Goal: Book appointment/travel/reservation

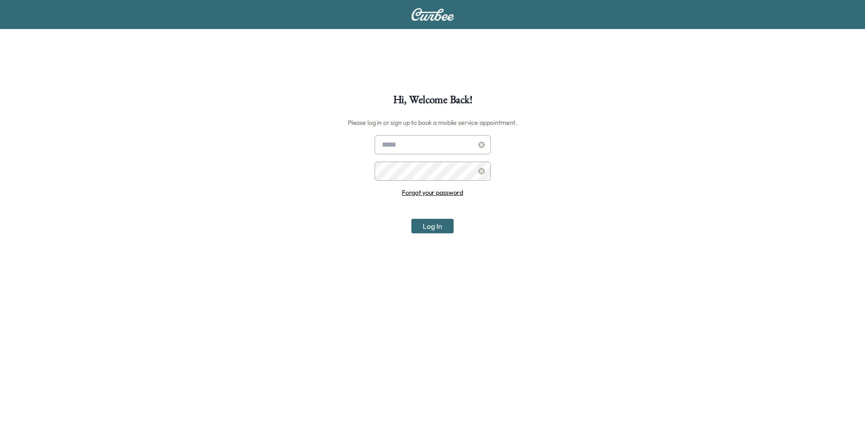
type input "**********"
click at [431, 231] on button "Log In" at bounding box center [432, 226] width 42 height 15
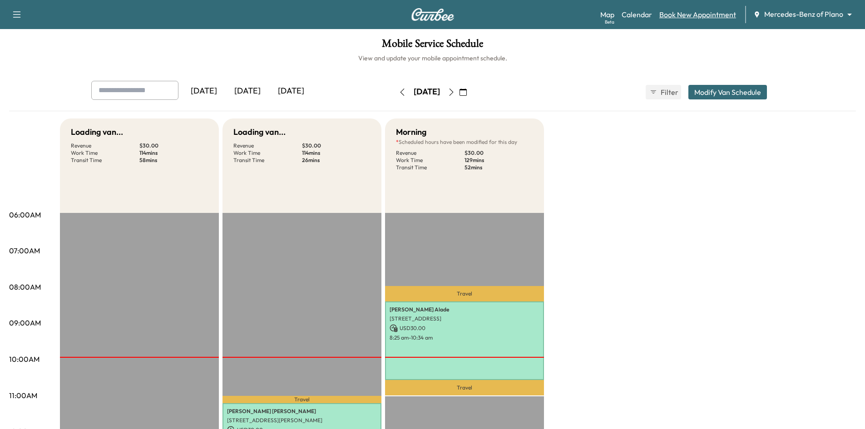
click at [695, 12] on link "Book New Appointment" at bounding box center [697, 14] width 77 height 11
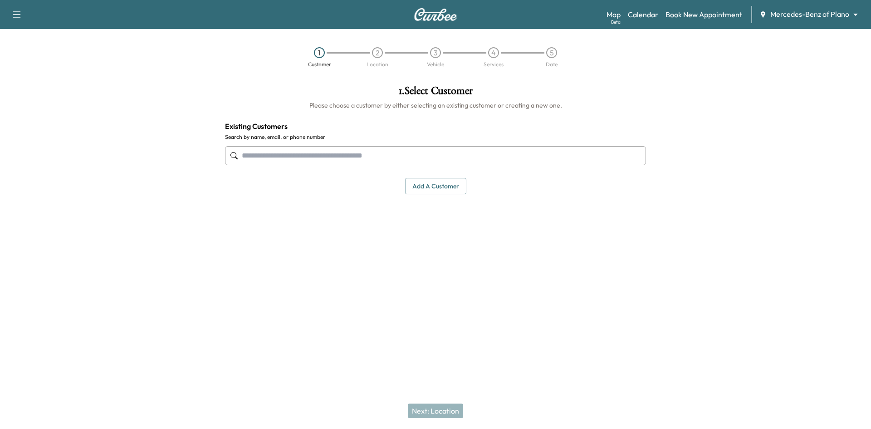
click at [380, 157] on input "text" at bounding box center [435, 155] width 421 height 19
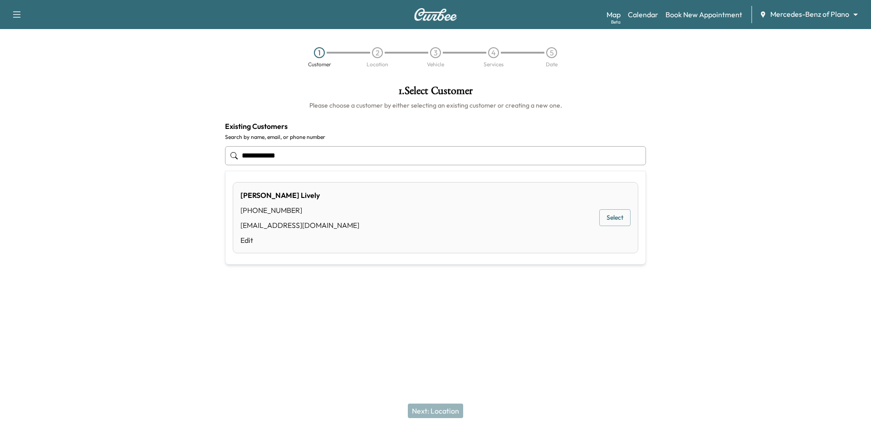
click at [619, 219] on button "Select" at bounding box center [615, 217] width 31 height 17
type input "**********"
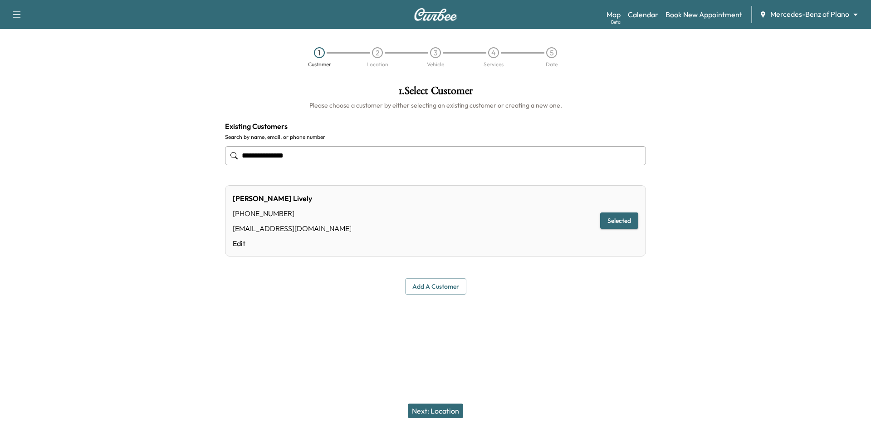
click at [447, 410] on button "Next: Location" at bounding box center [435, 410] width 55 height 15
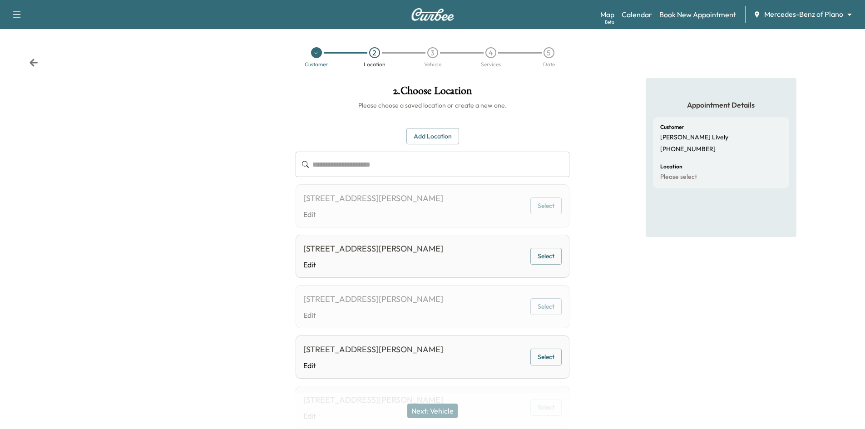
click at [448, 137] on button "Add Location" at bounding box center [432, 136] width 53 height 17
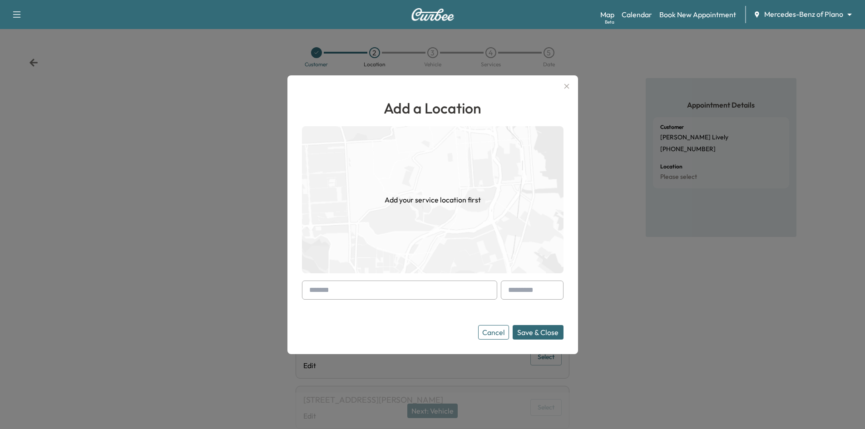
click at [491, 331] on button "Cancel" at bounding box center [493, 332] width 31 height 15
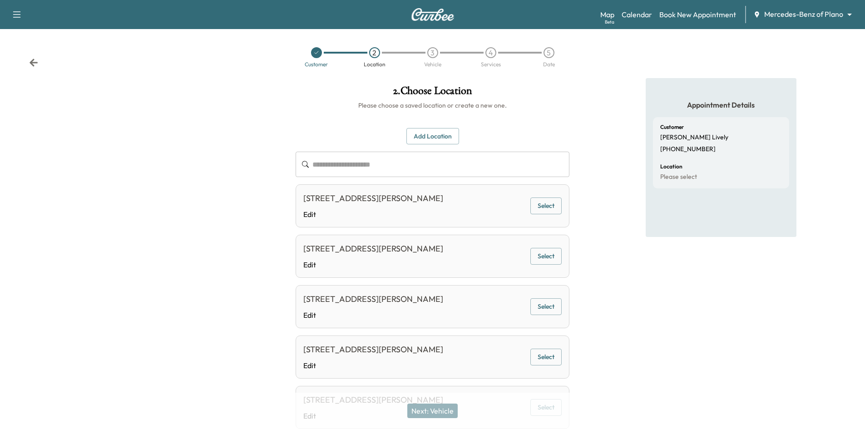
click at [550, 207] on button "Select" at bounding box center [545, 205] width 31 height 17
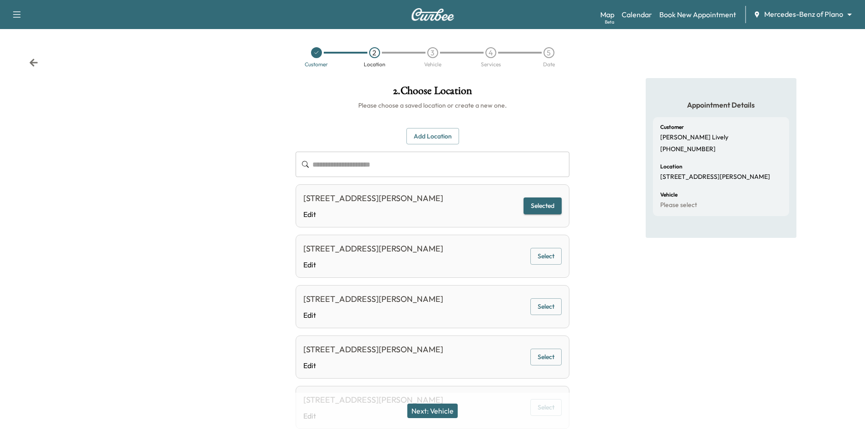
click at [437, 414] on button "Next: Vehicle" at bounding box center [432, 410] width 50 height 15
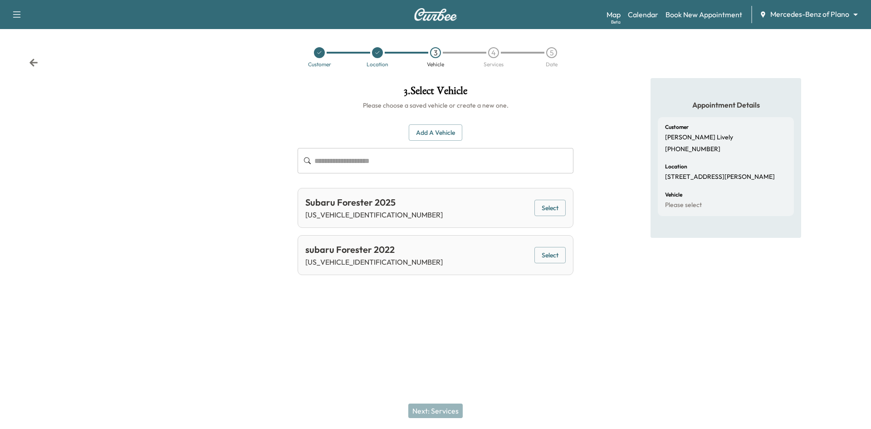
click at [553, 211] on button "Select" at bounding box center [550, 208] width 31 height 17
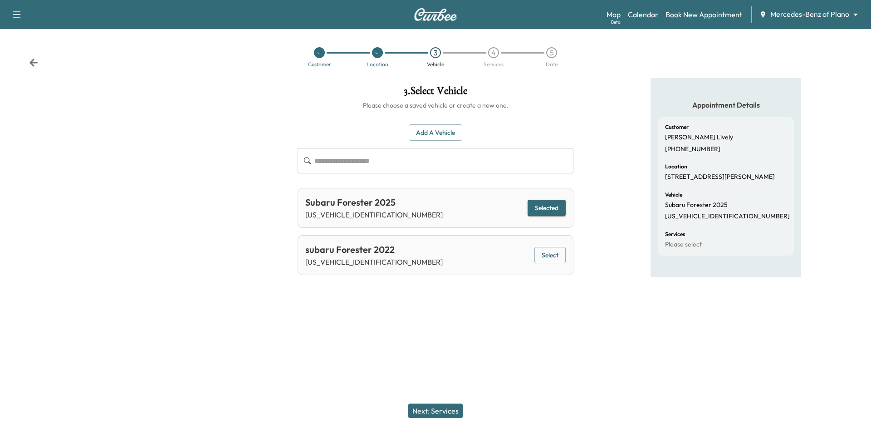
click at [425, 408] on button "Next: Services" at bounding box center [435, 410] width 54 height 15
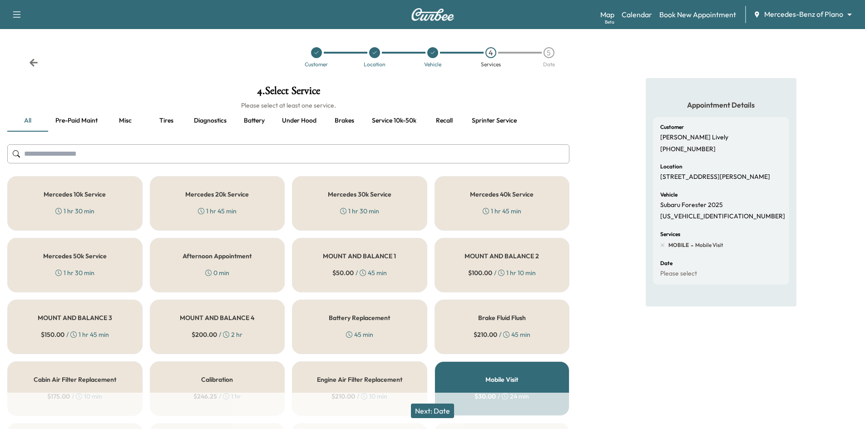
click at [77, 123] on button "Pre-paid maint" at bounding box center [76, 121] width 57 height 22
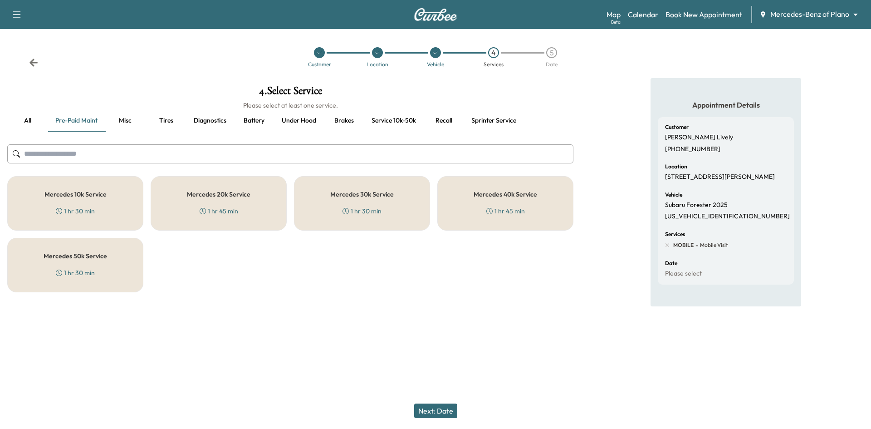
click at [383, 120] on button "Service 10k-50k" at bounding box center [393, 121] width 59 height 22
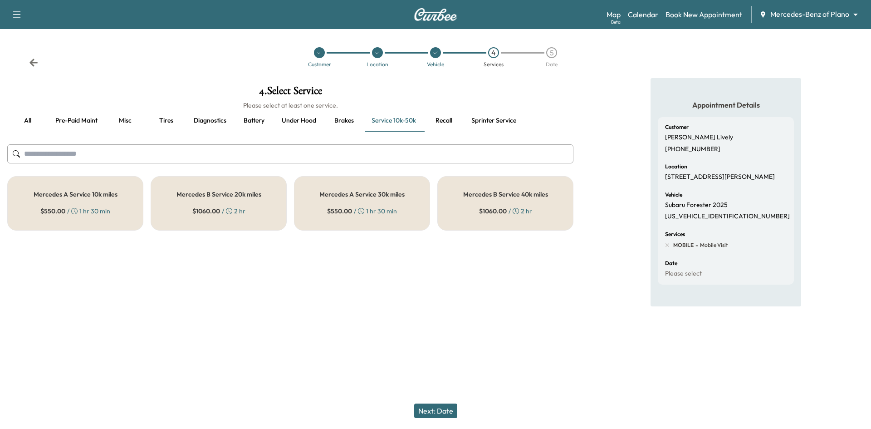
click at [24, 118] on button "all" at bounding box center [27, 121] width 41 height 22
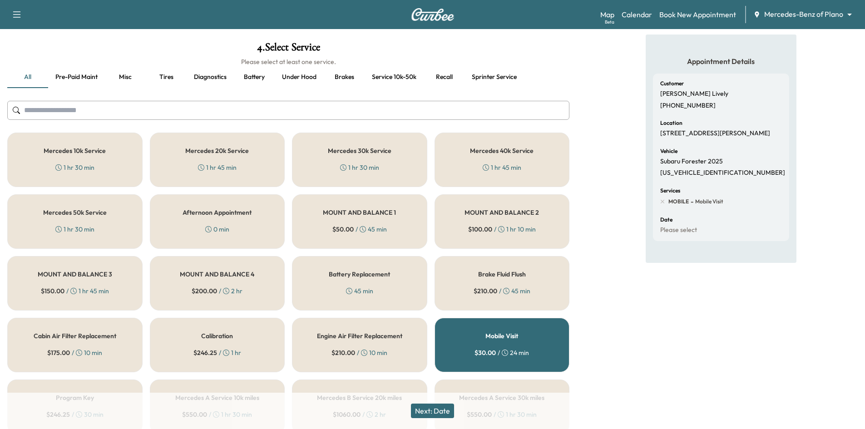
scroll to position [43, 0]
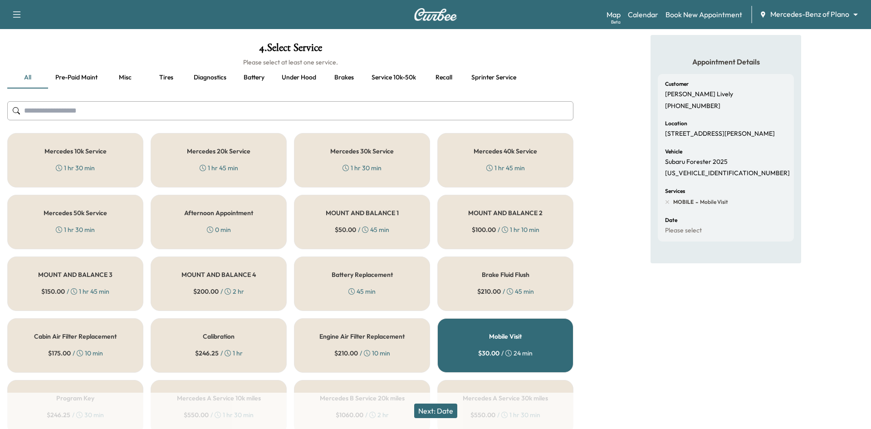
click at [810, 10] on body "Support Log Out Map Beta Calendar Book New Appointment Mercedes-Benz of Plano *…" at bounding box center [435, 171] width 871 height 429
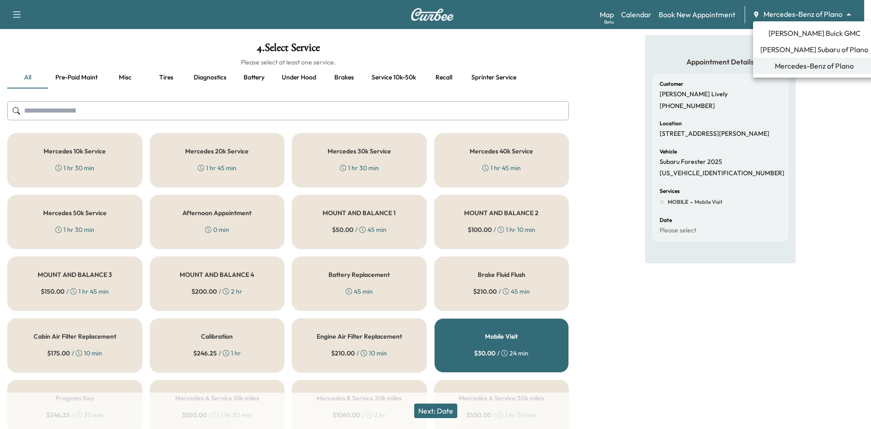
drag, startPoint x: 494, startPoint y: 20, endPoint x: 453, endPoint y: 6, distance: 42.9
click at [494, 19] on div at bounding box center [435, 214] width 871 height 429
click at [817, 13] on body "Support Log Out Map Beta Calendar Book New Appointment Mercedes-Benz of Plano *…" at bounding box center [435, 171] width 871 height 429
click at [809, 42] on li "[PERSON_NAME] Subaru of Plano" at bounding box center [814, 49] width 123 height 16
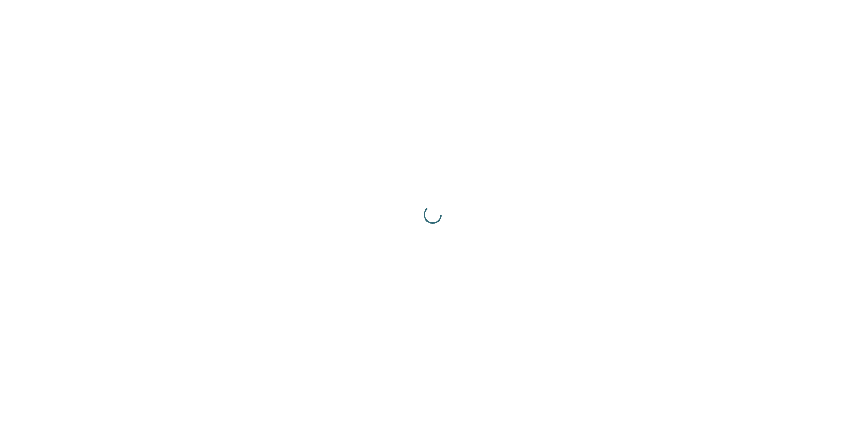
scroll to position [0, 0]
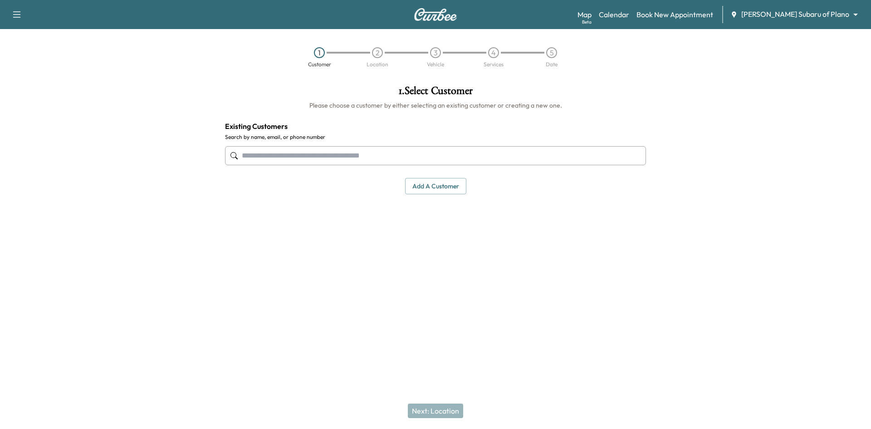
click at [515, 161] on input "text" at bounding box center [435, 155] width 421 height 19
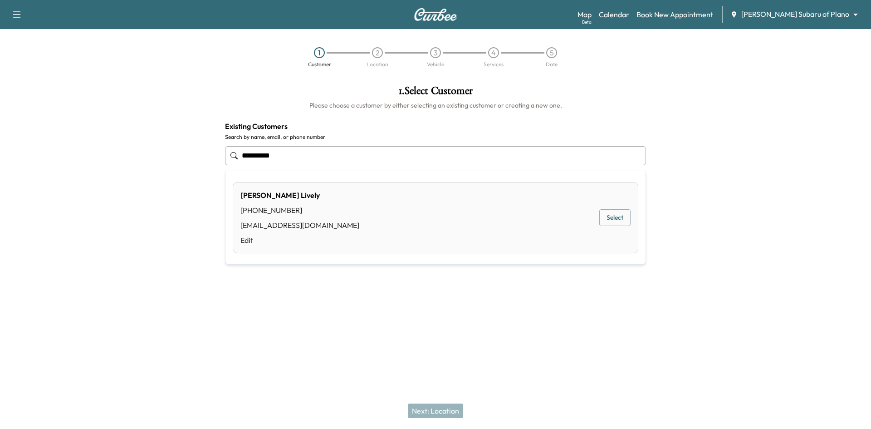
click at [615, 218] on button "Select" at bounding box center [615, 217] width 31 height 17
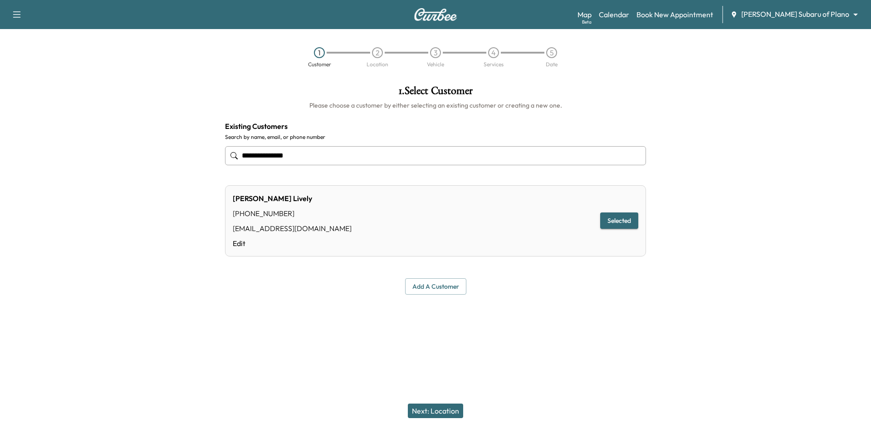
type input "**********"
click at [418, 408] on button "Next: Location" at bounding box center [435, 410] width 55 height 15
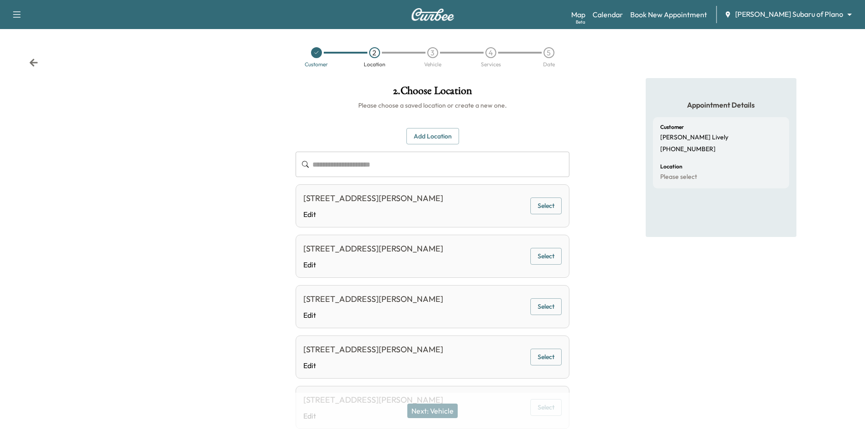
click at [542, 208] on button "Select" at bounding box center [545, 205] width 31 height 17
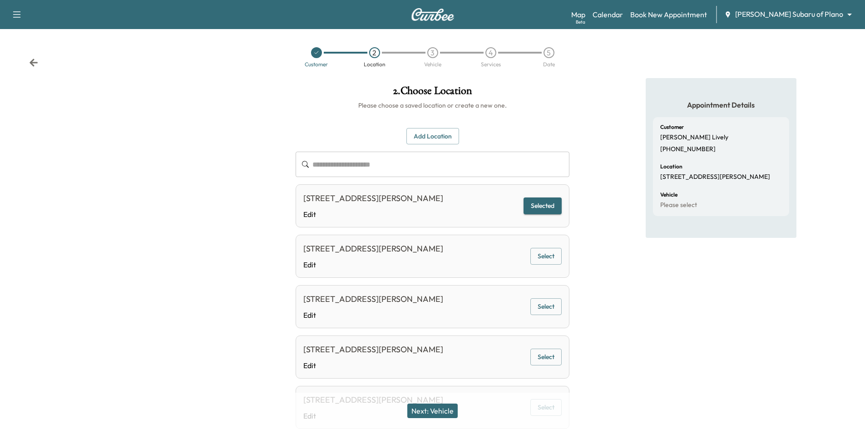
drag, startPoint x: 432, startPoint y: 411, endPoint x: 551, endPoint y: 322, distance: 148.6
click at [432, 411] on button "Next: Vehicle" at bounding box center [432, 410] width 50 height 15
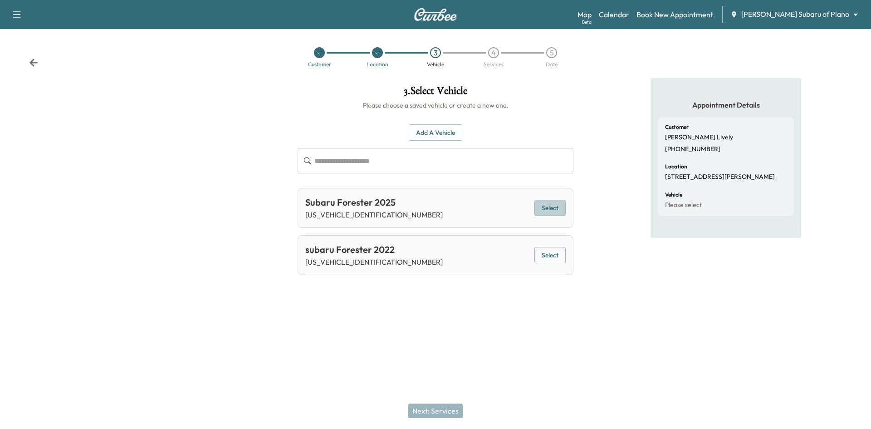
click at [544, 208] on button "Select" at bounding box center [550, 208] width 31 height 17
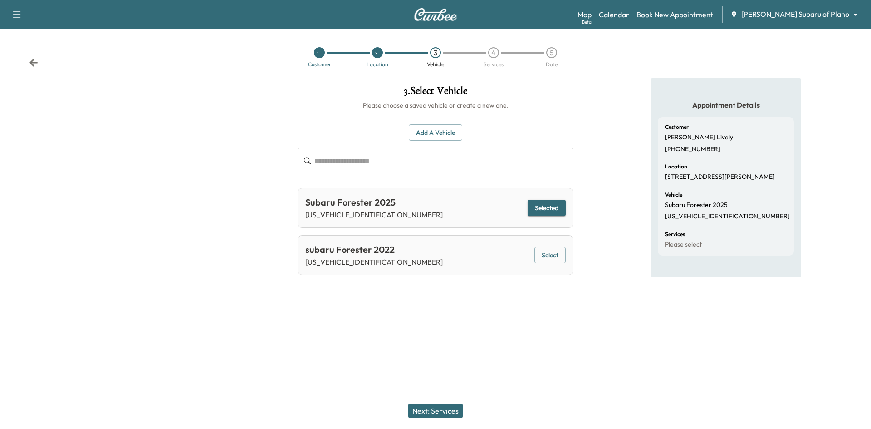
click at [444, 412] on button "Next: Services" at bounding box center [435, 410] width 54 height 15
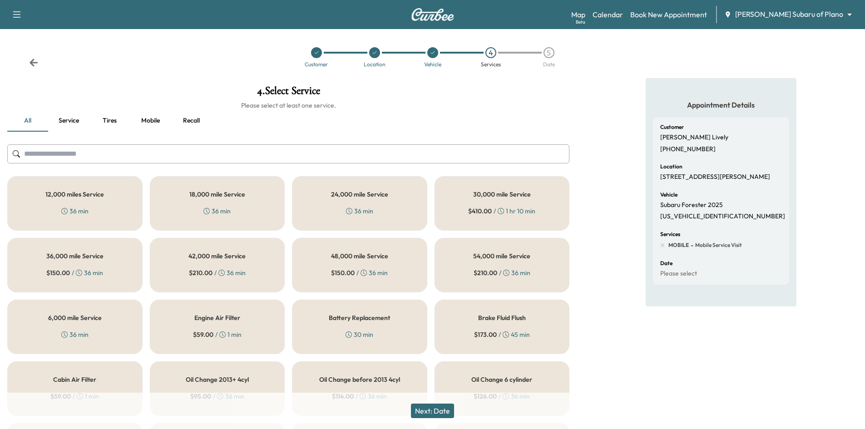
click at [107, 328] on div "6,000 mile Service 36 min" at bounding box center [74, 327] width 135 height 54
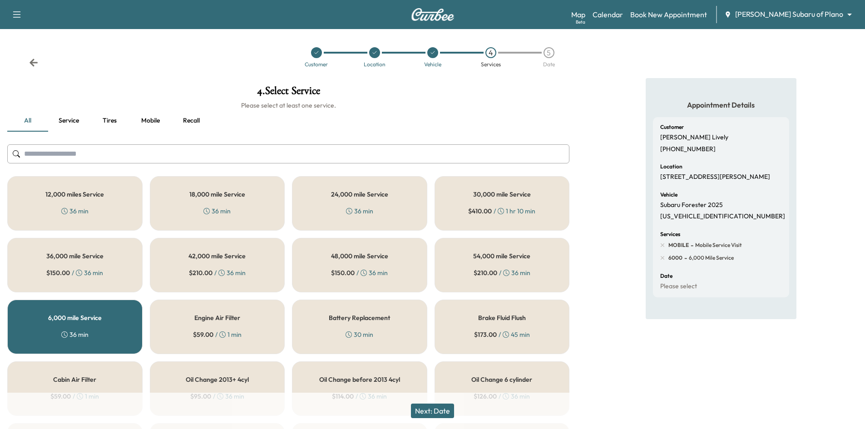
click at [429, 414] on button "Next: Date" at bounding box center [432, 410] width 43 height 15
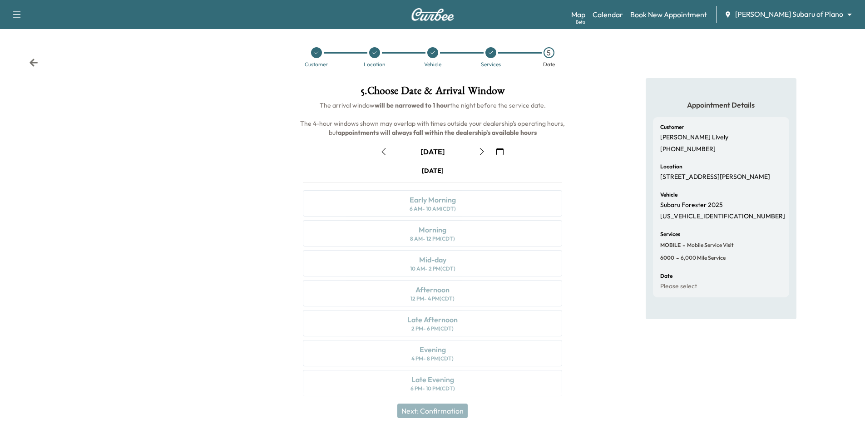
click at [483, 153] on icon "button" at bounding box center [481, 151] width 7 height 7
click at [479, 154] on icon "button" at bounding box center [481, 151] width 7 height 7
click at [383, 154] on icon "button" at bounding box center [383, 151] width 7 height 7
click at [452, 290] on div "Afternoon 12 PM - 4 PM (CDT)" at bounding box center [432, 293] width 259 height 26
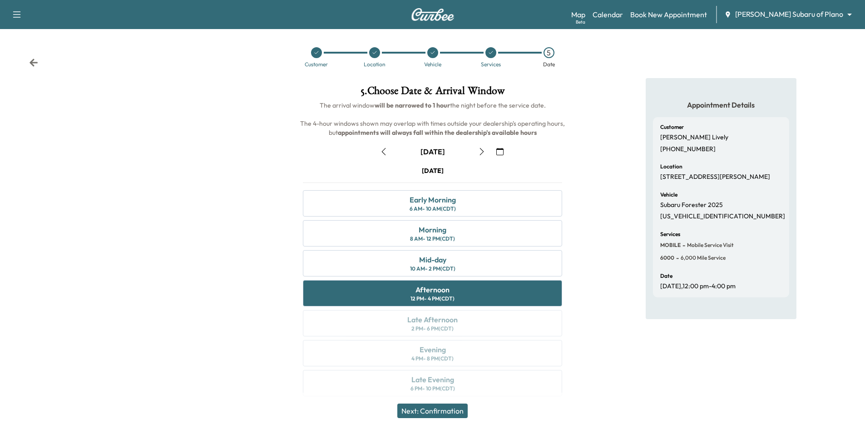
click at [436, 407] on button "Next: Confirmation" at bounding box center [432, 410] width 70 height 15
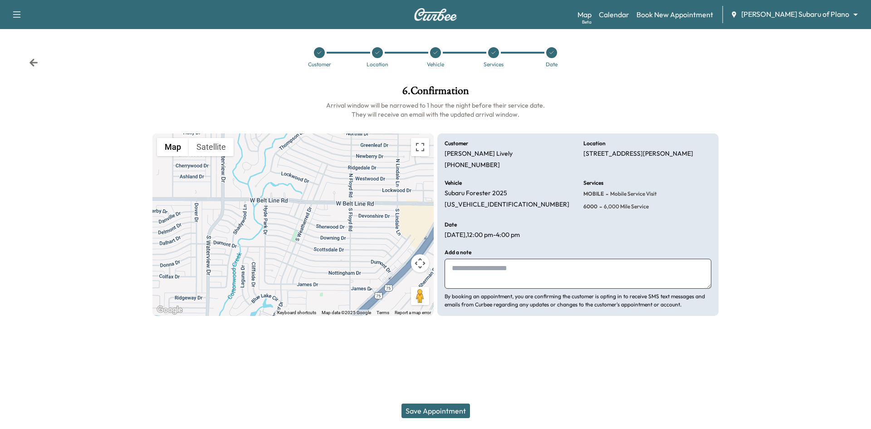
click at [440, 413] on button "Save Appointment" at bounding box center [436, 410] width 69 height 15
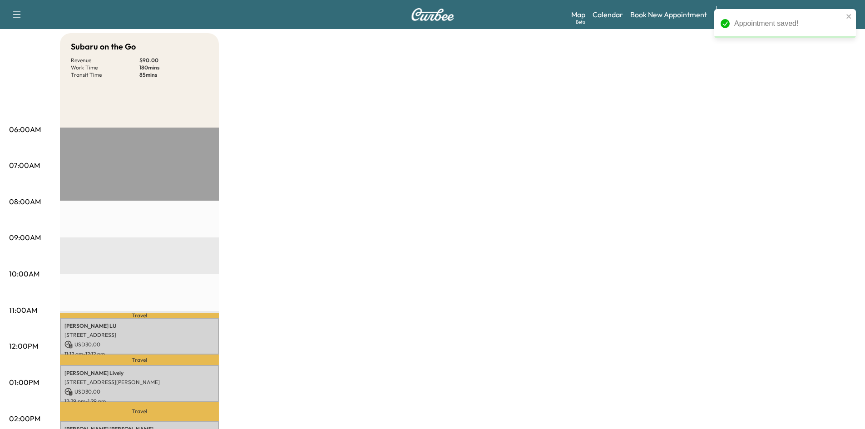
scroll to position [182, 0]
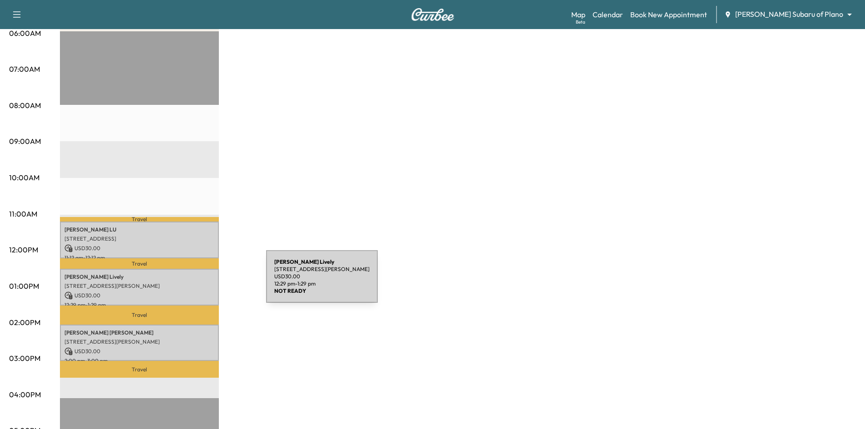
click at [197, 282] on p "[STREET_ADDRESS][PERSON_NAME]" at bounding box center [139, 285] width 150 height 7
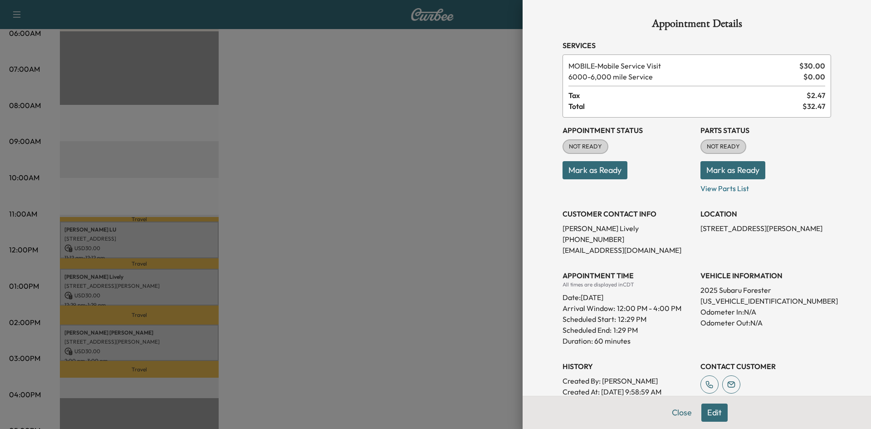
click at [382, 273] on div at bounding box center [435, 214] width 871 height 429
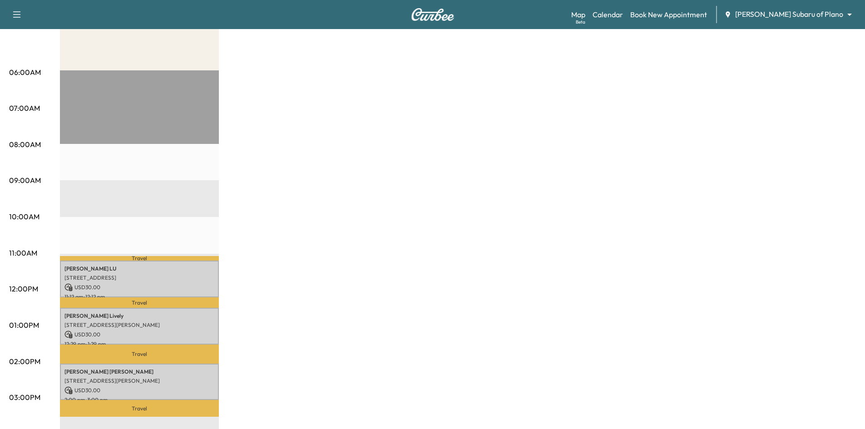
scroll to position [0, 0]
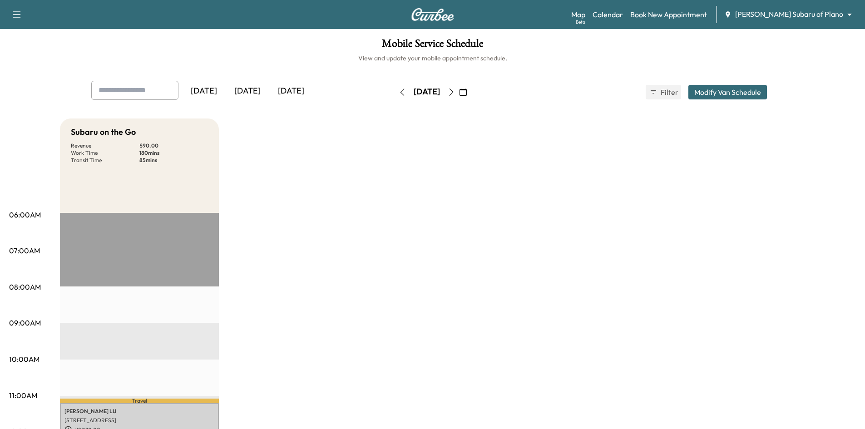
click at [398, 91] on icon "button" at bounding box center [401, 91] width 7 height 7
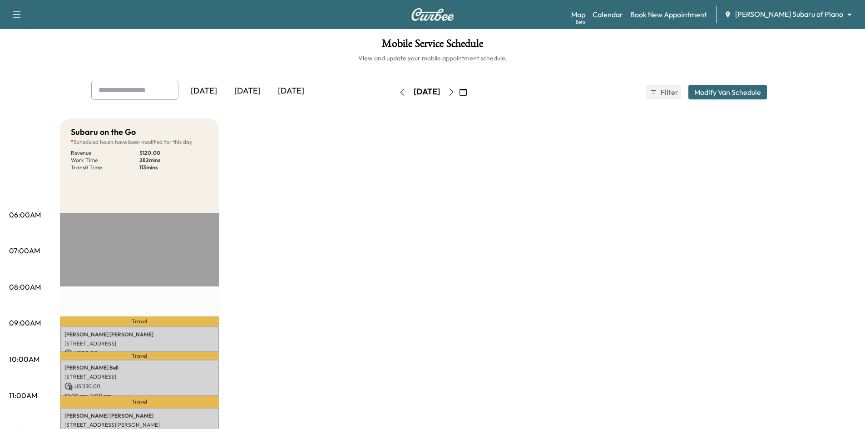
click at [258, 92] on div "[DATE]" at bounding box center [248, 91] width 44 height 21
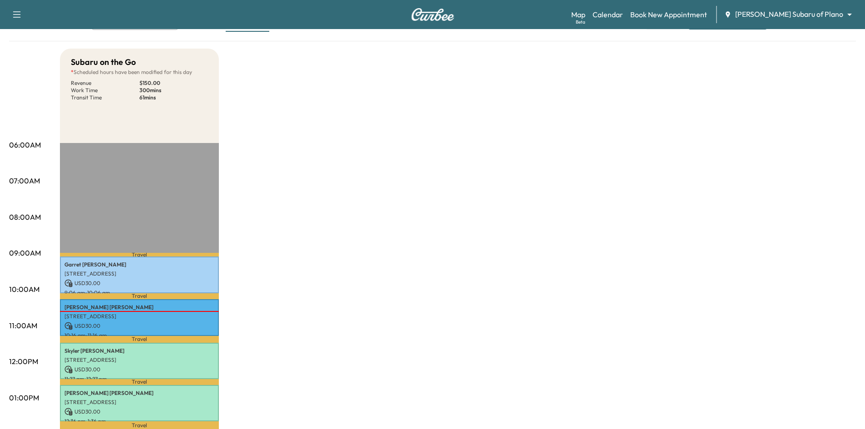
scroll to position [91, 0]
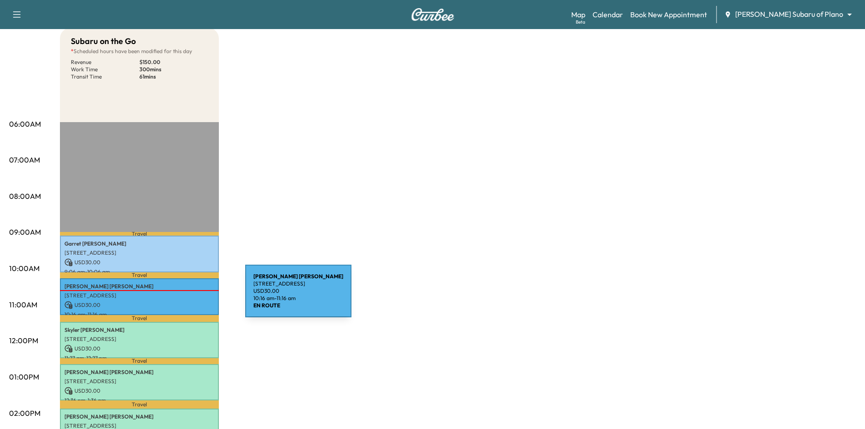
click at [177, 296] on p "[STREET_ADDRESS]" at bounding box center [139, 295] width 150 height 7
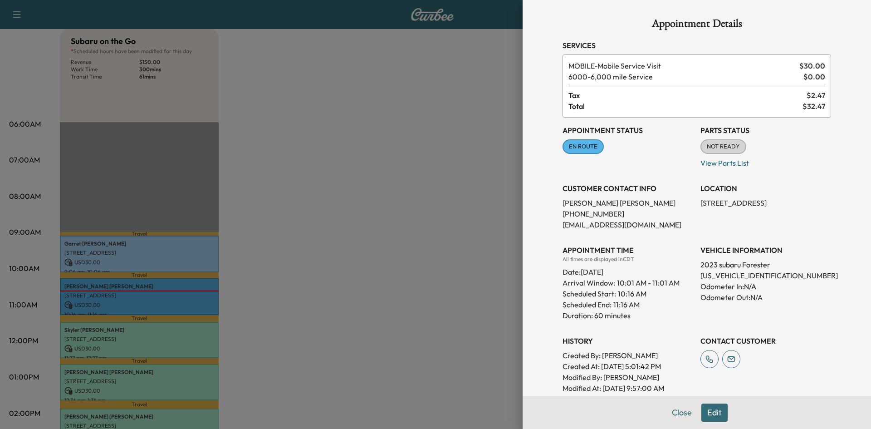
click at [423, 248] on div at bounding box center [435, 214] width 871 height 429
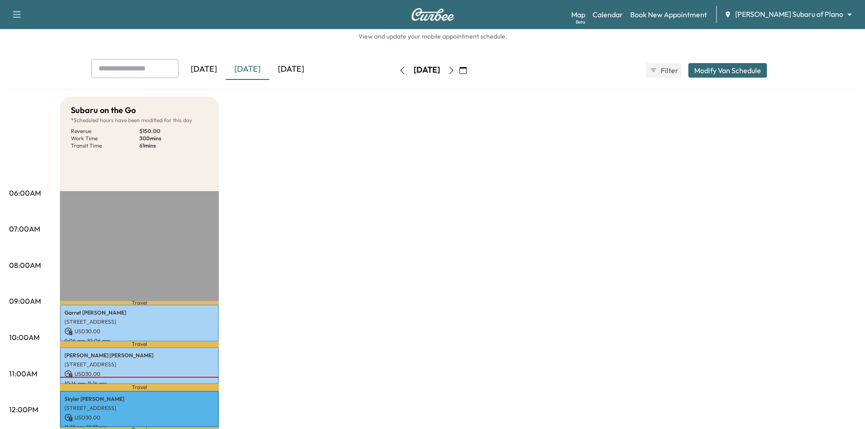
scroll to position [0, 0]
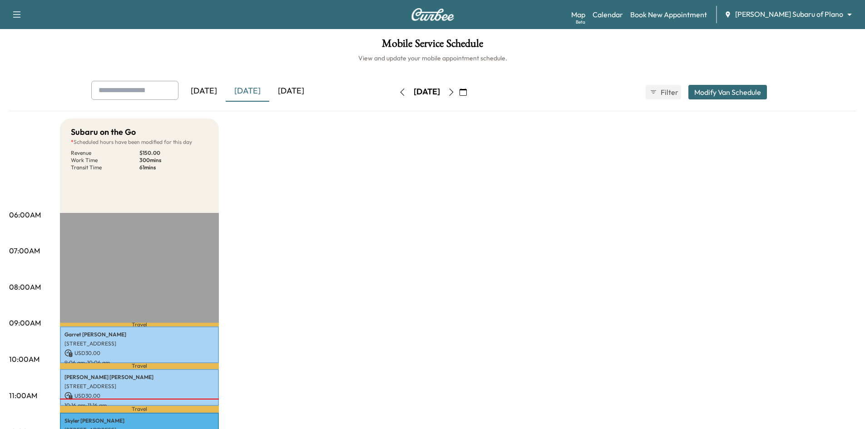
click at [297, 90] on div "[DATE]" at bounding box center [291, 91] width 44 height 21
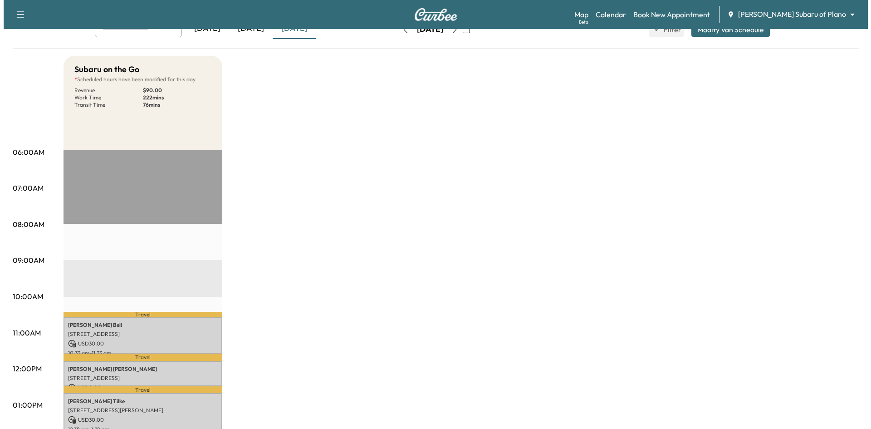
scroll to position [182, 0]
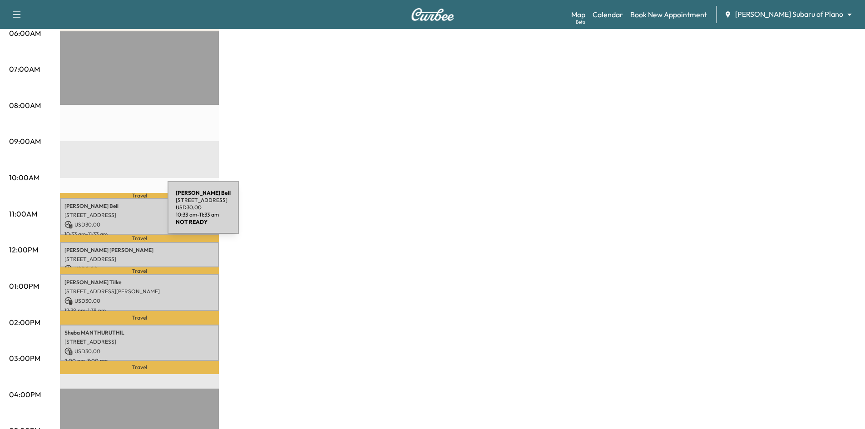
click at [99, 213] on p "[STREET_ADDRESS]" at bounding box center [139, 214] width 150 height 7
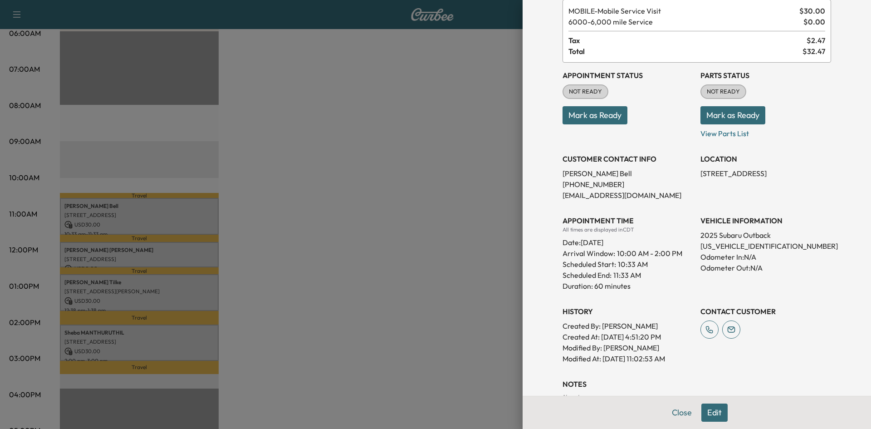
scroll to position [119, 0]
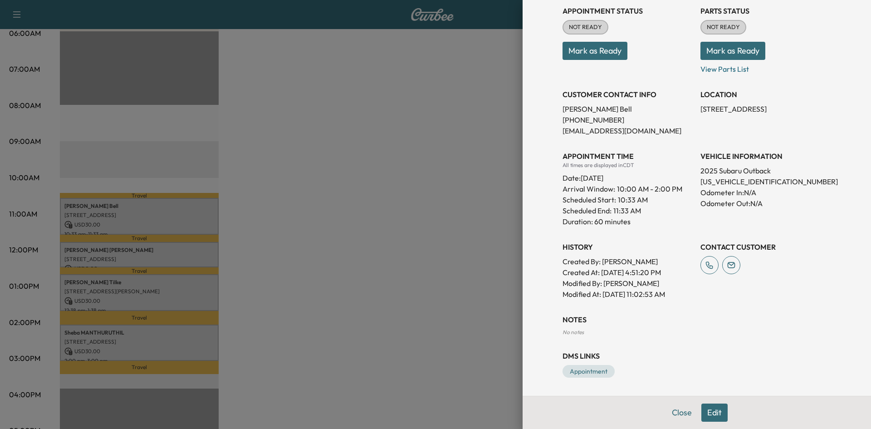
click at [366, 211] on div at bounding box center [435, 214] width 871 height 429
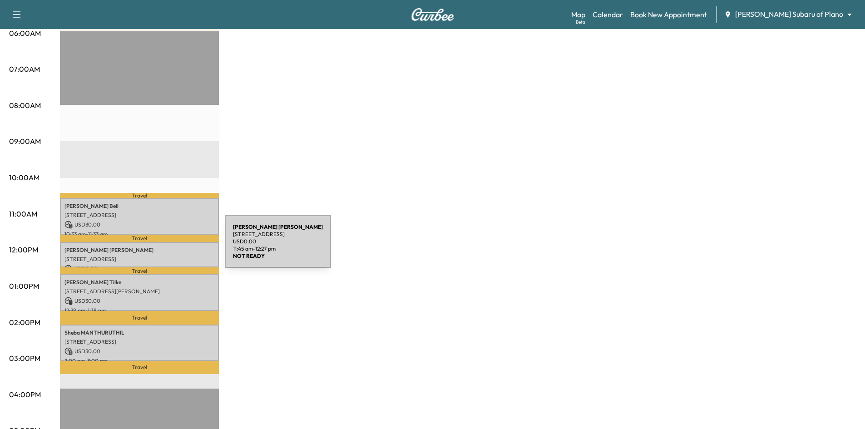
click at [157, 247] on p "[PERSON_NAME]" at bounding box center [139, 249] width 150 height 7
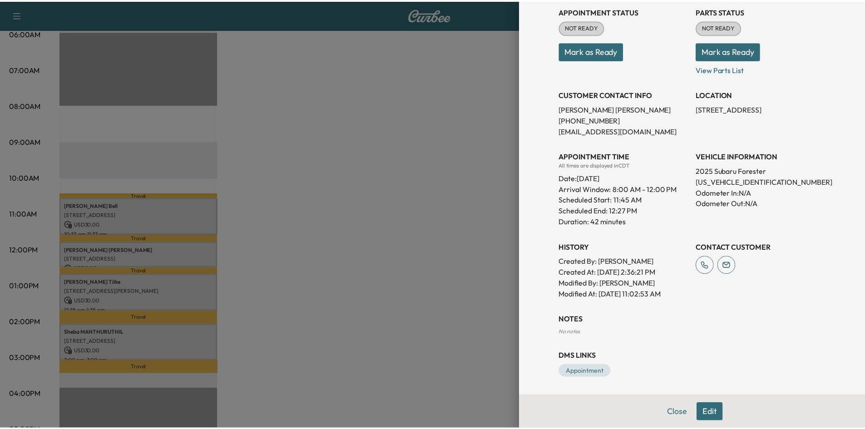
scroll to position [0, 0]
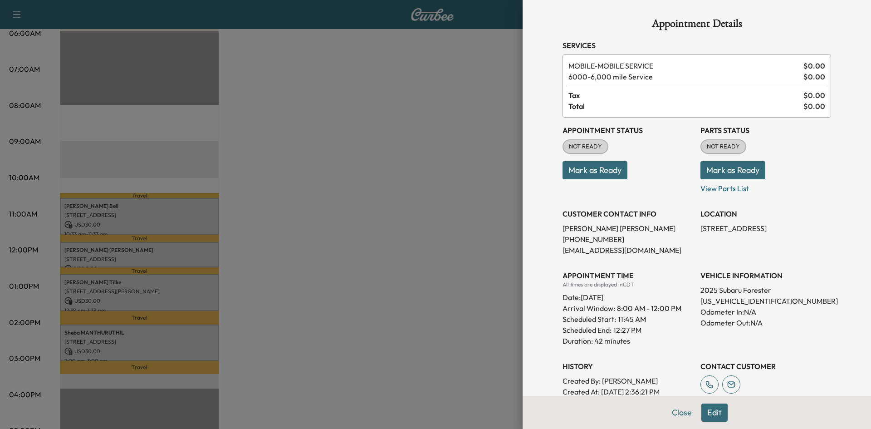
click at [271, 182] on div at bounding box center [435, 214] width 871 height 429
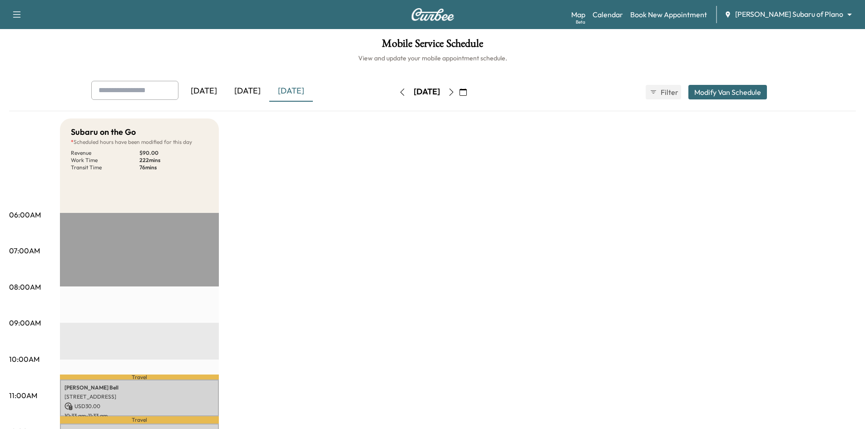
click at [453, 91] on icon "button" at bounding box center [451, 91] width 4 height 7
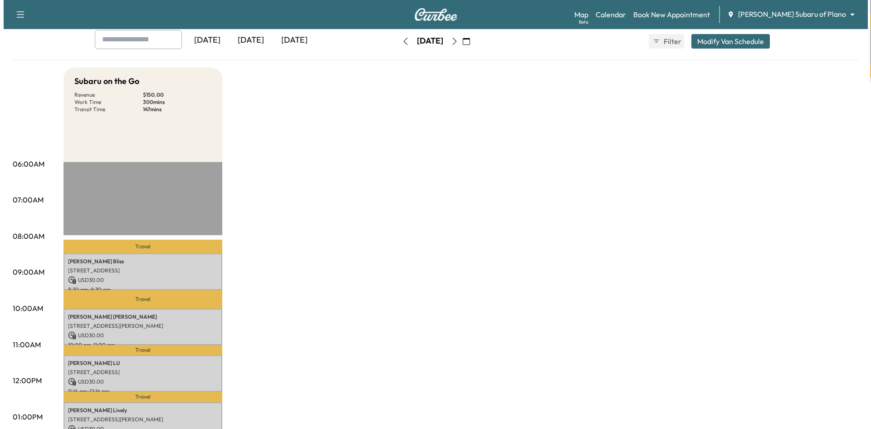
scroll to position [182, 0]
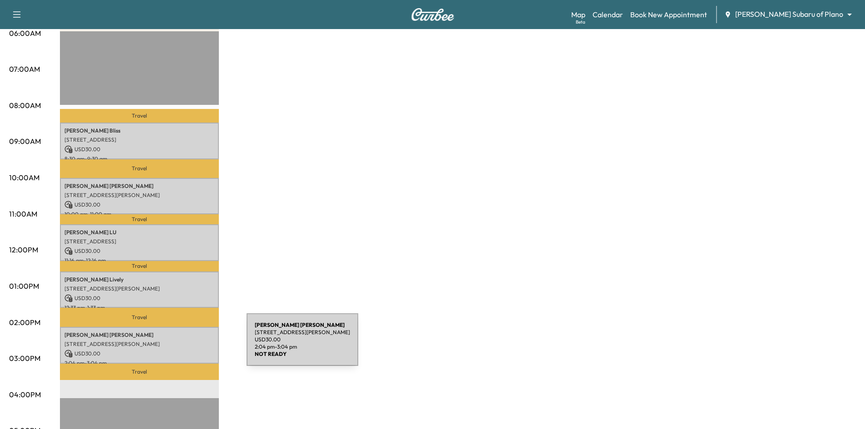
click at [178, 345] on div "[PERSON_NAME] [STREET_ADDRESS][PERSON_NAME] USD 30.00 2:04 pm - 3:04 pm" at bounding box center [139, 345] width 159 height 37
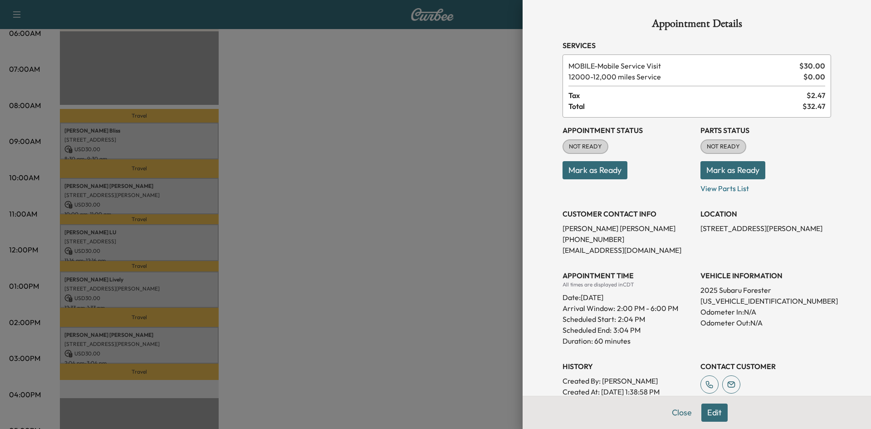
click at [175, 288] on div at bounding box center [435, 214] width 871 height 429
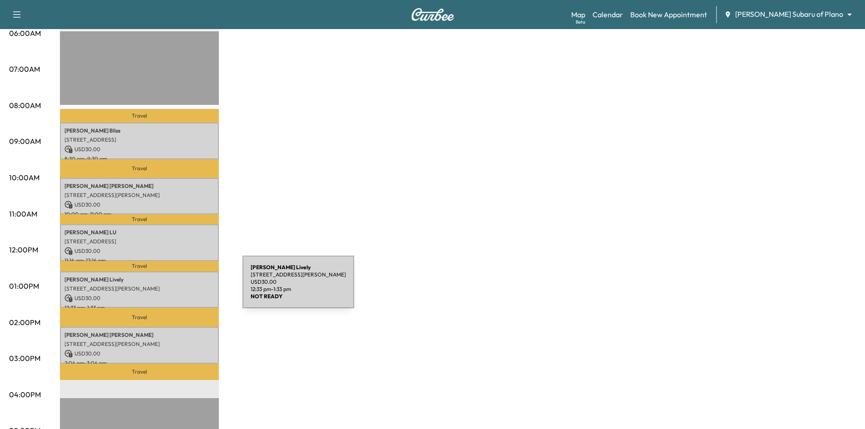
click at [174, 287] on p "[STREET_ADDRESS][PERSON_NAME]" at bounding box center [139, 288] width 150 height 7
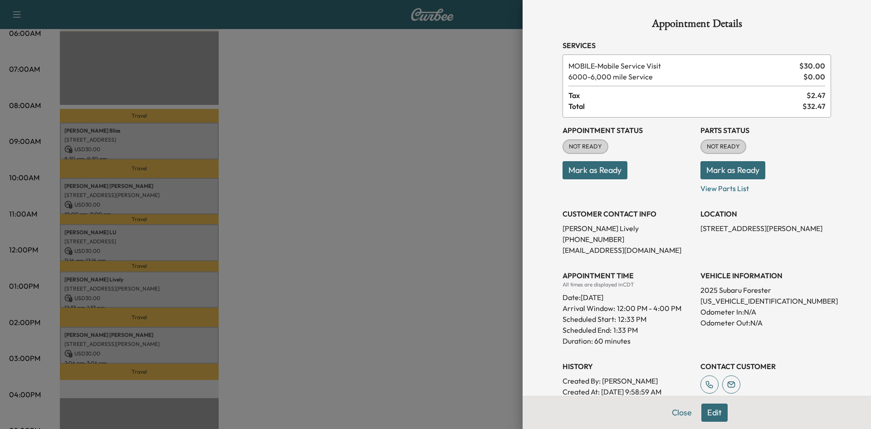
click at [168, 237] on div at bounding box center [435, 214] width 871 height 429
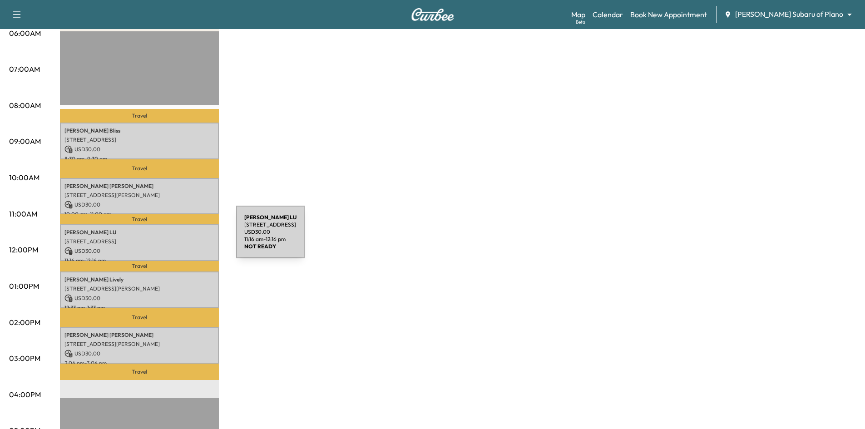
click at [168, 238] on p "[STREET_ADDRESS]" at bounding box center [139, 241] width 150 height 7
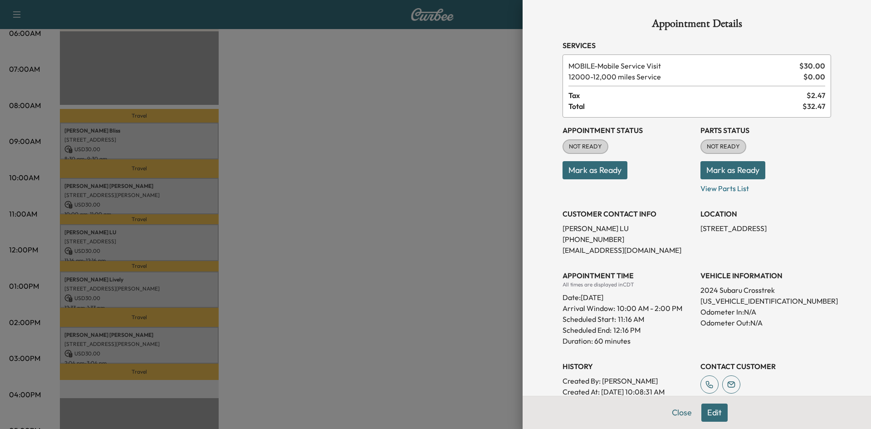
click at [160, 181] on div at bounding box center [435, 214] width 871 height 429
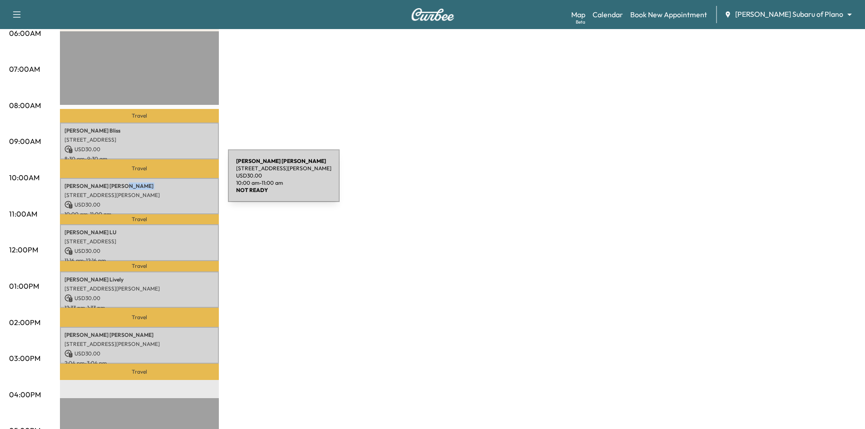
click at [160, 183] on p "[PERSON_NAME]" at bounding box center [139, 185] width 150 height 7
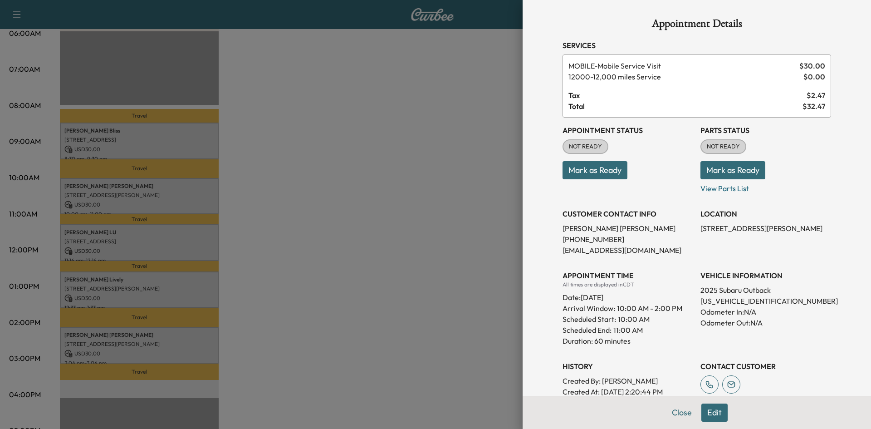
click at [159, 141] on div at bounding box center [435, 214] width 871 height 429
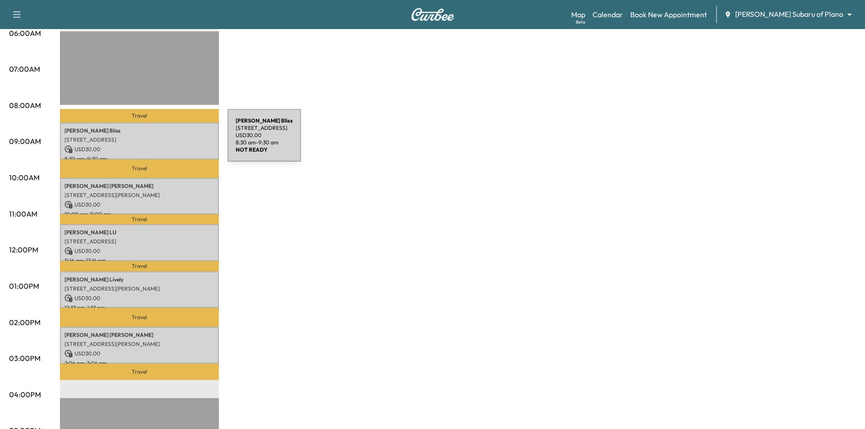
click at [159, 141] on p "[STREET_ADDRESS]" at bounding box center [139, 139] width 150 height 7
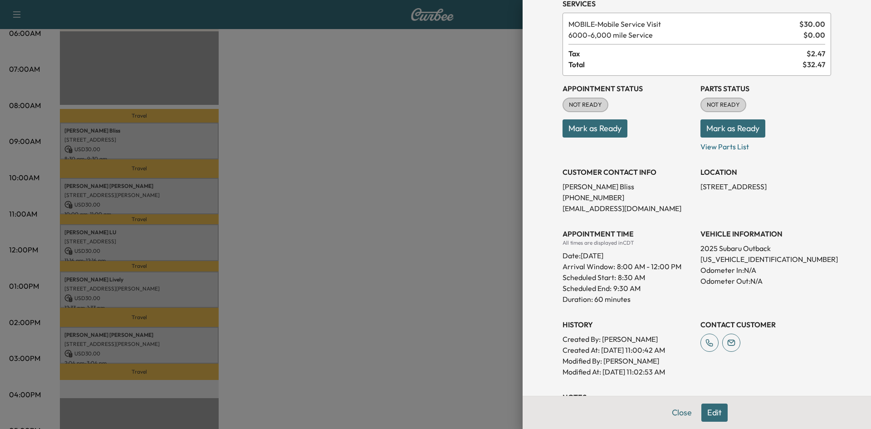
scroll to position [119, 0]
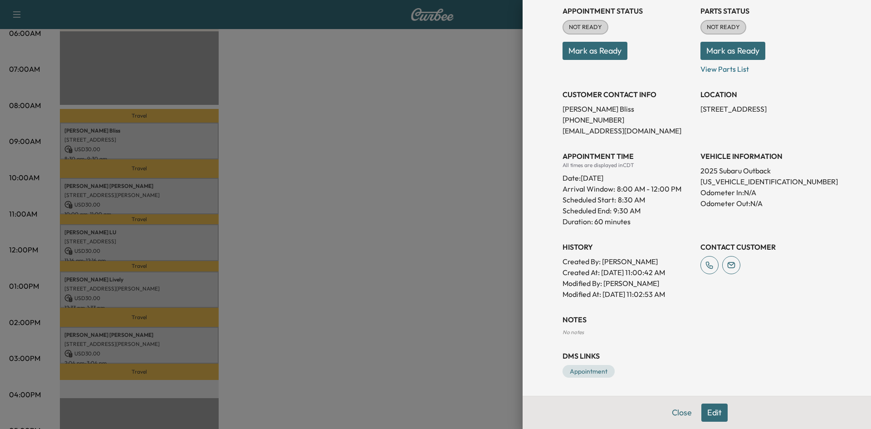
click at [436, 306] on div at bounding box center [435, 214] width 871 height 429
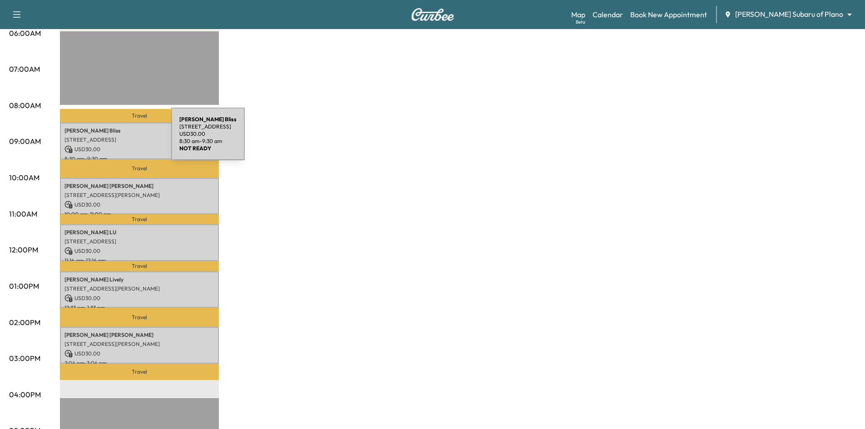
click at [103, 139] on p "[STREET_ADDRESS]" at bounding box center [139, 139] width 150 height 7
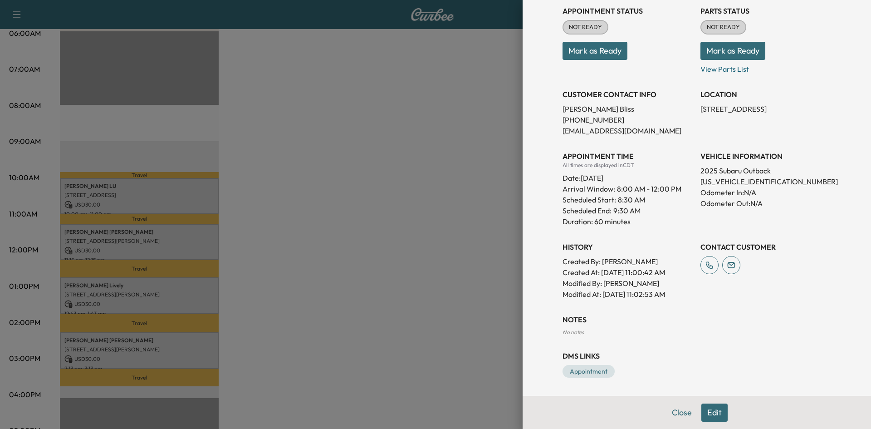
click at [419, 164] on div at bounding box center [435, 214] width 871 height 429
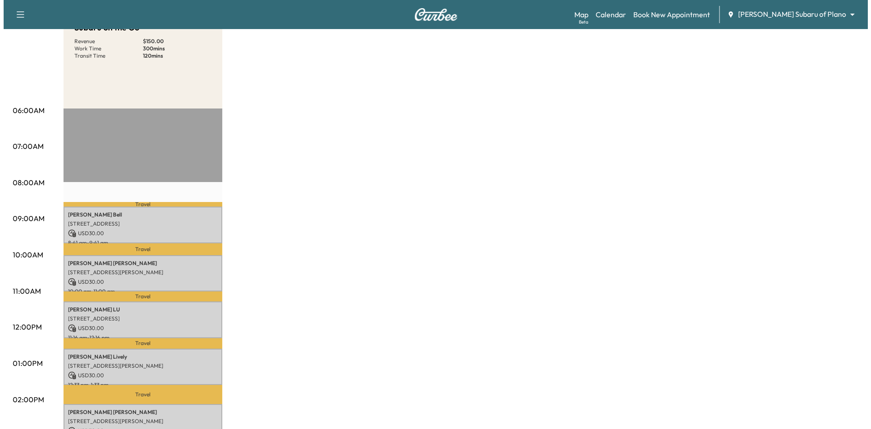
scroll to position [182, 0]
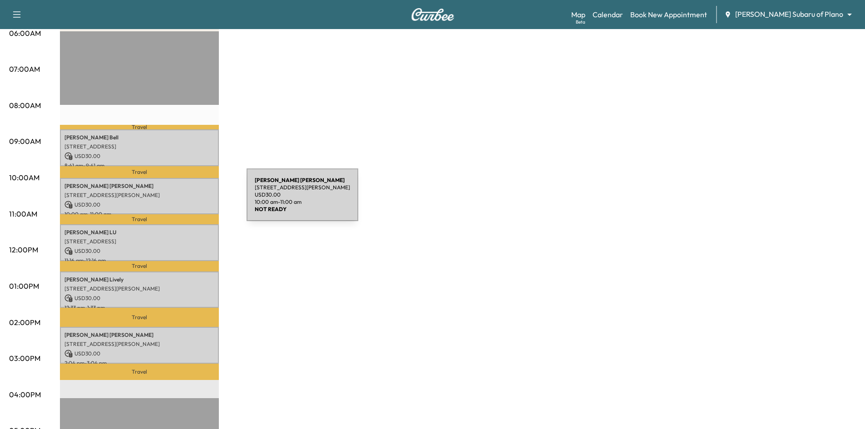
click at [178, 201] on p "USD 30.00" at bounding box center [139, 205] width 150 height 8
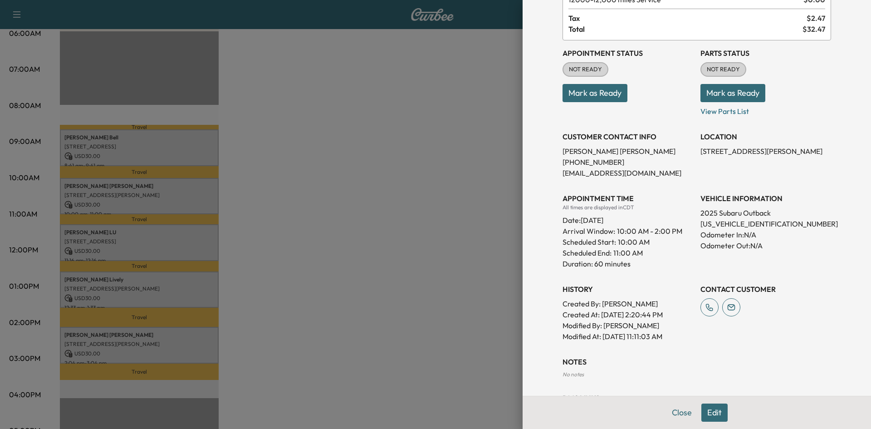
scroll to position [119, 0]
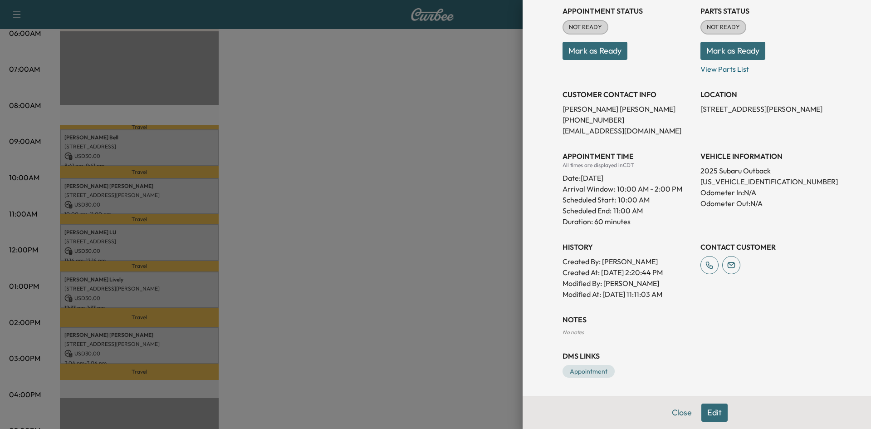
click at [188, 244] on div at bounding box center [435, 214] width 871 height 429
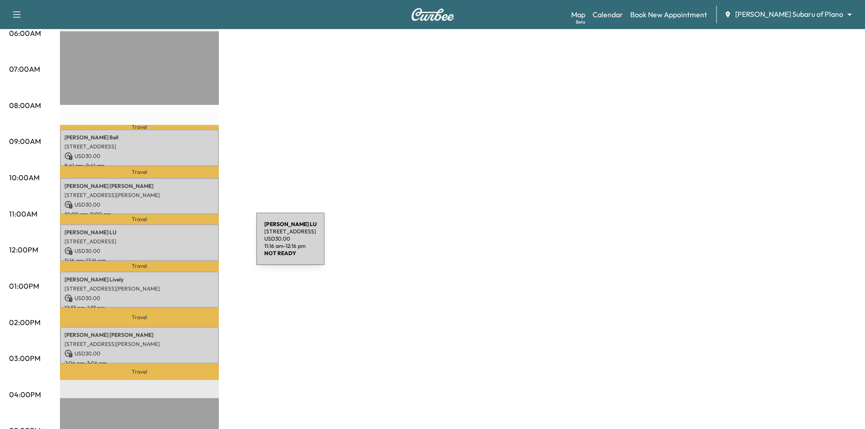
click at [188, 247] on p "USD 30.00" at bounding box center [139, 251] width 150 height 8
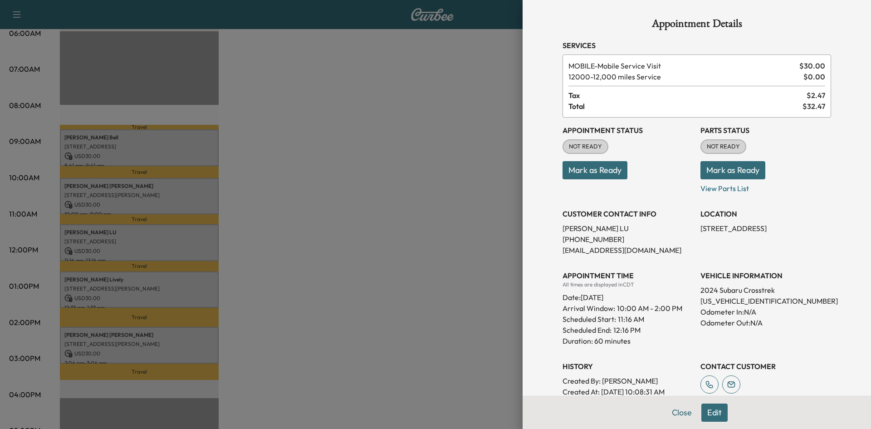
click at [194, 275] on div at bounding box center [435, 214] width 871 height 429
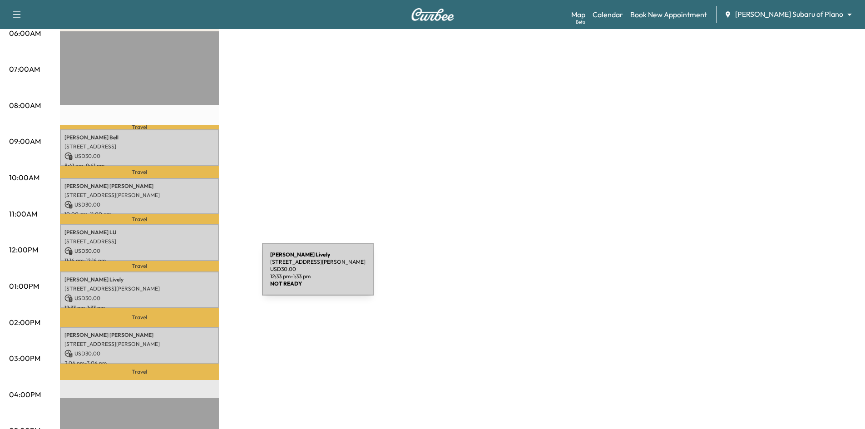
click at [194, 276] on p "[PERSON_NAME]" at bounding box center [139, 279] width 150 height 7
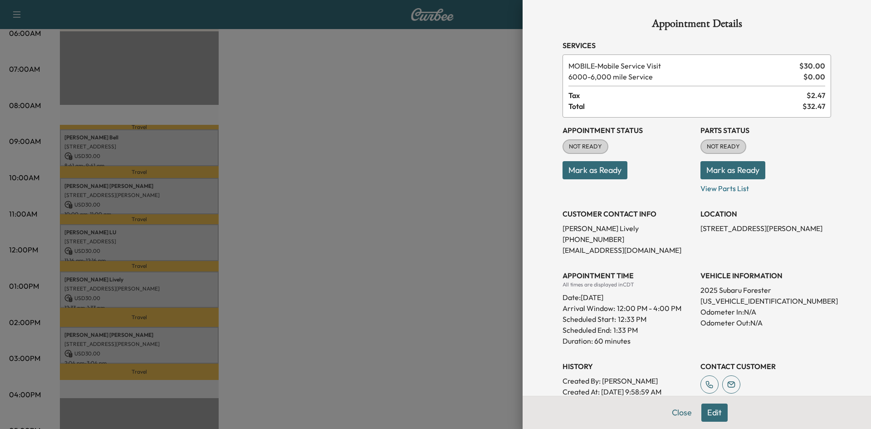
click at [184, 348] on div at bounding box center [435, 214] width 871 height 429
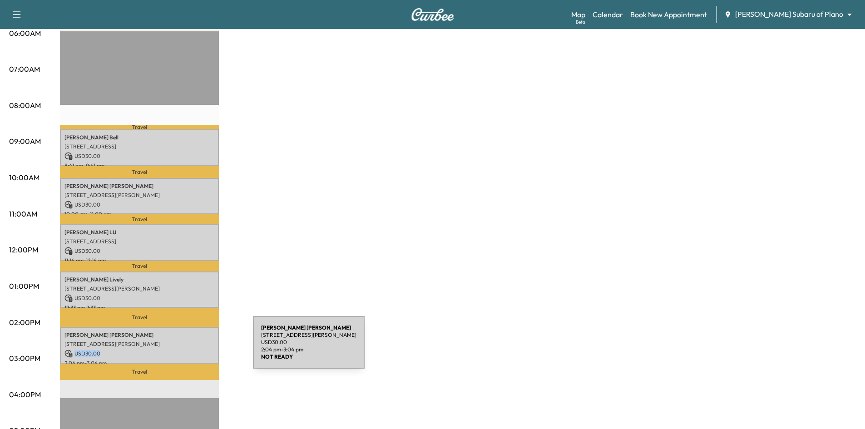
click at [185, 349] on p "USD 30.00" at bounding box center [139, 353] width 150 height 8
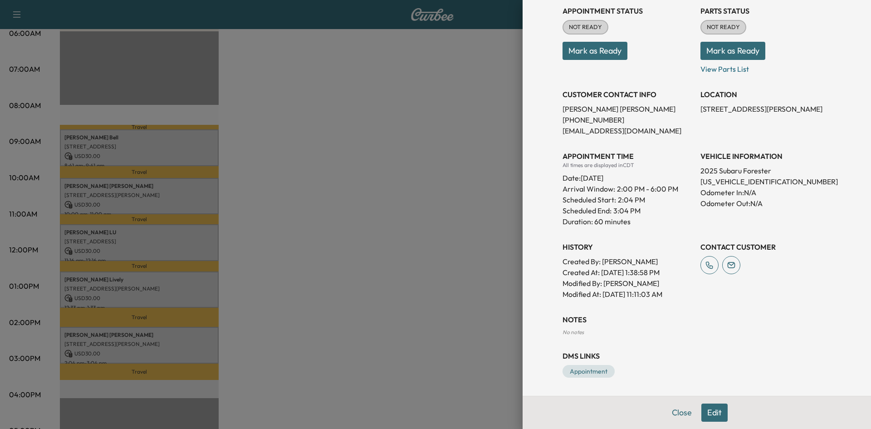
click at [381, 151] on div at bounding box center [435, 214] width 871 height 429
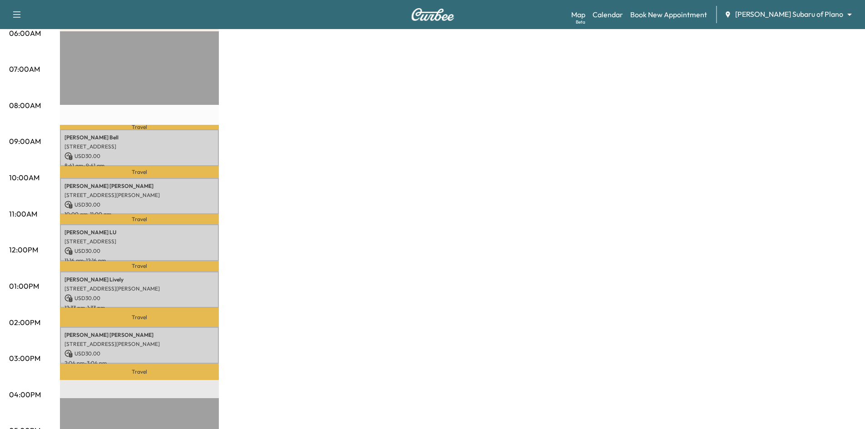
scroll to position [0, 0]
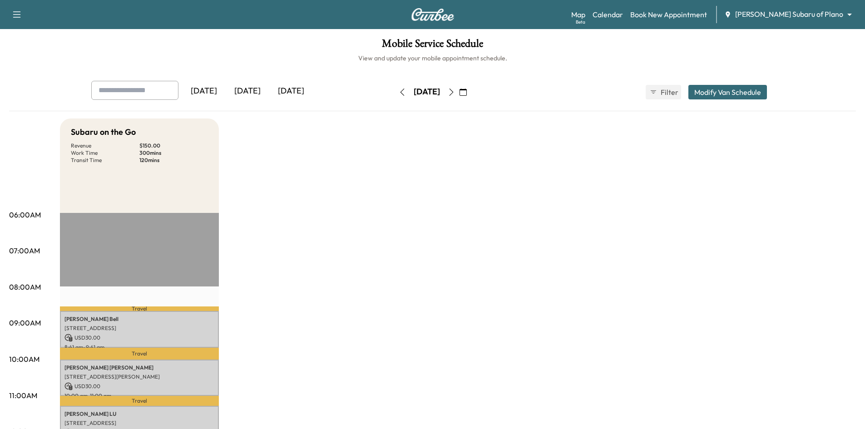
click at [290, 92] on div "[DATE]" at bounding box center [291, 91] width 44 height 21
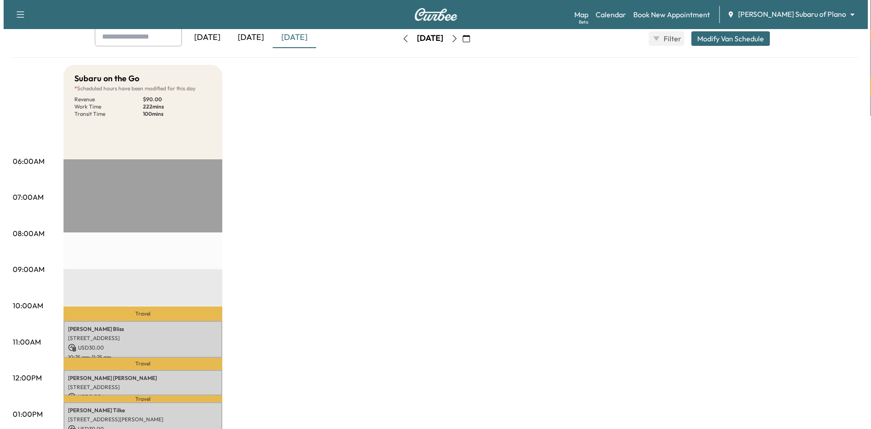
scroll to position [182, 0]
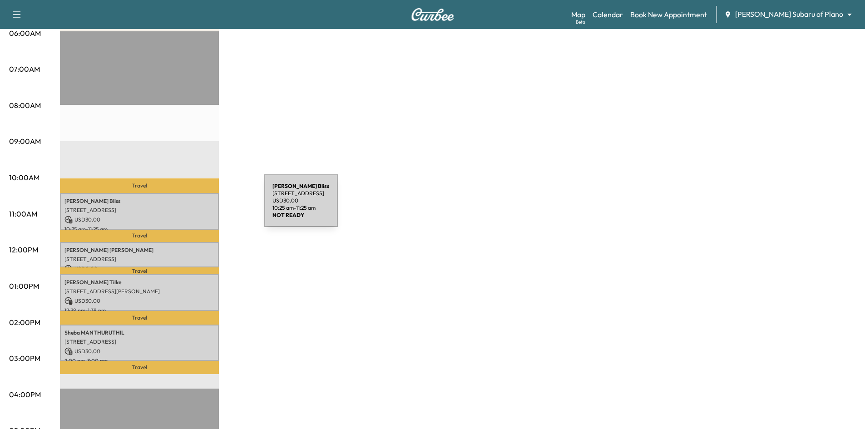
click at [196, 206] on p "[STREET_ADDRESS]" at bounding box center [139, 209] width 150 height 7
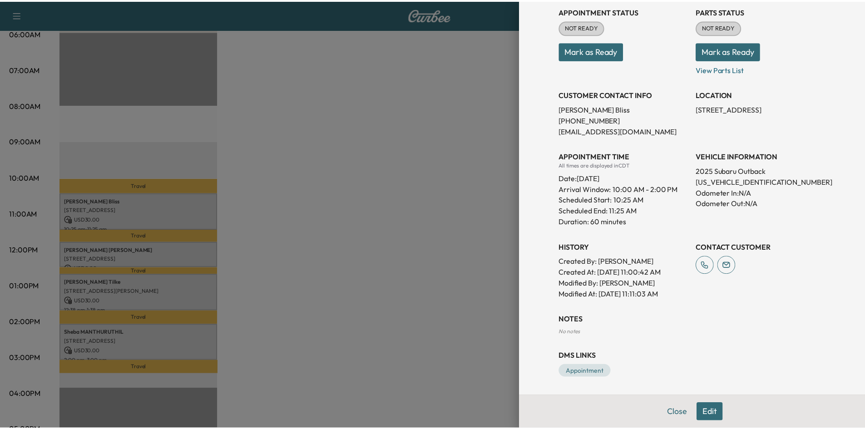
scroll to position [0, 0]
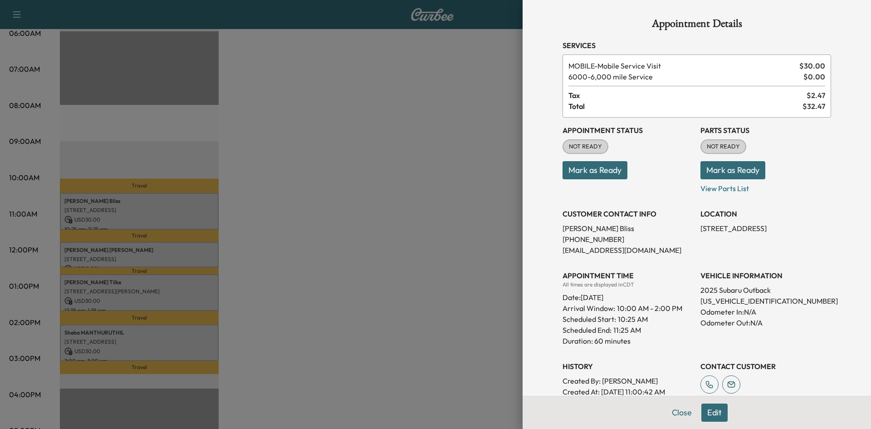
click at [378, 297] on div at bounding box center [435, 214] width 871 height 429
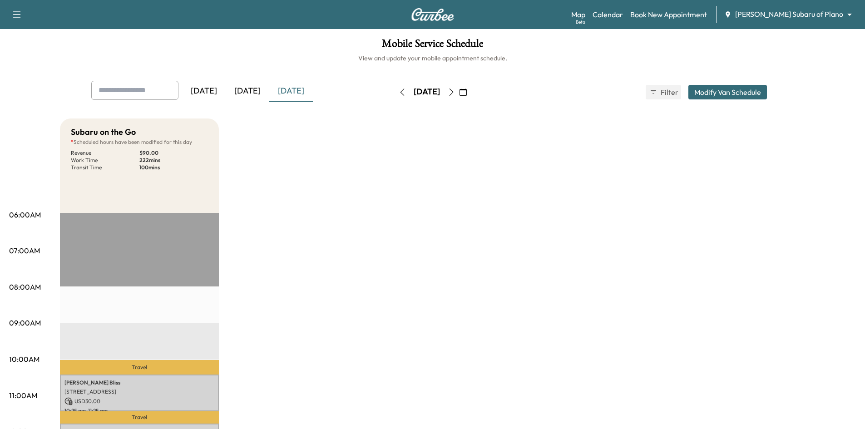
click at [455, 92] on icon "button" at bounding box center [450, 91] width 7 height 7
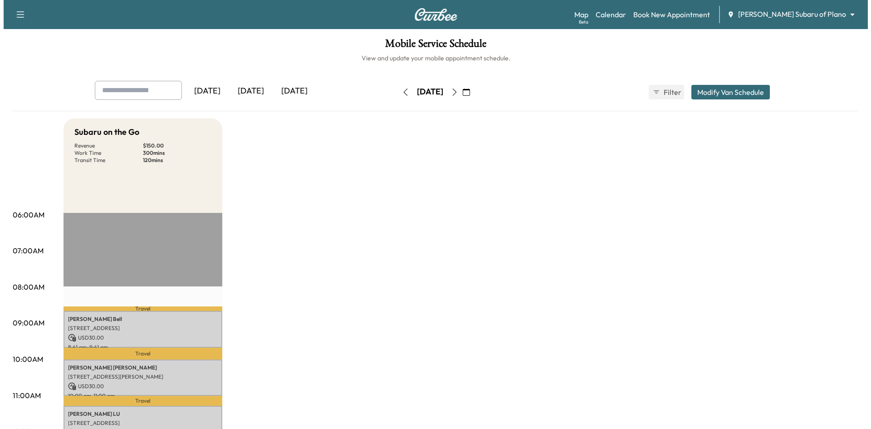
scroll to position [136, 0]
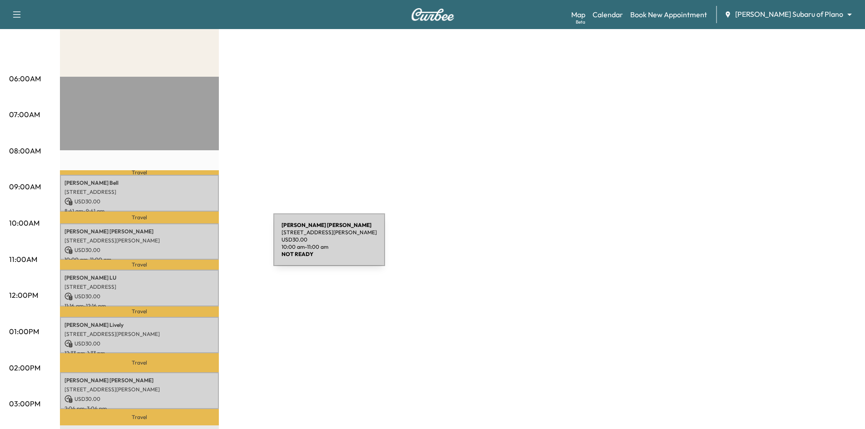
click at [205, 246] on p "USD 30.00" at bounding box center [139, 250] width 150 height 8
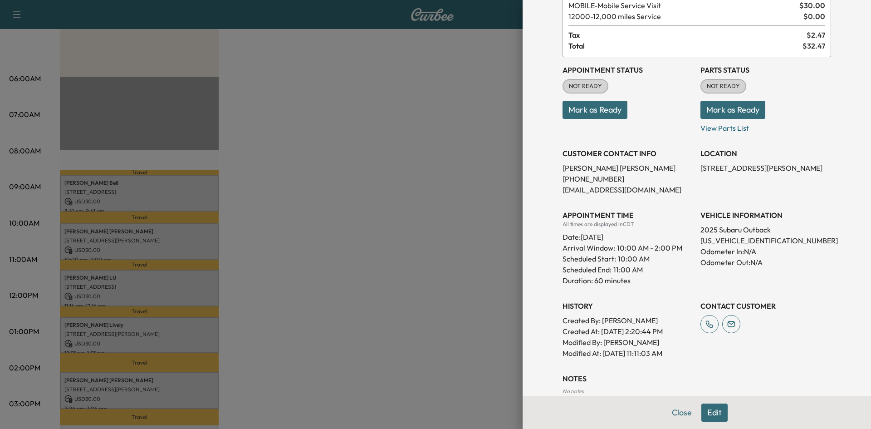
scroll to position [0, 0]
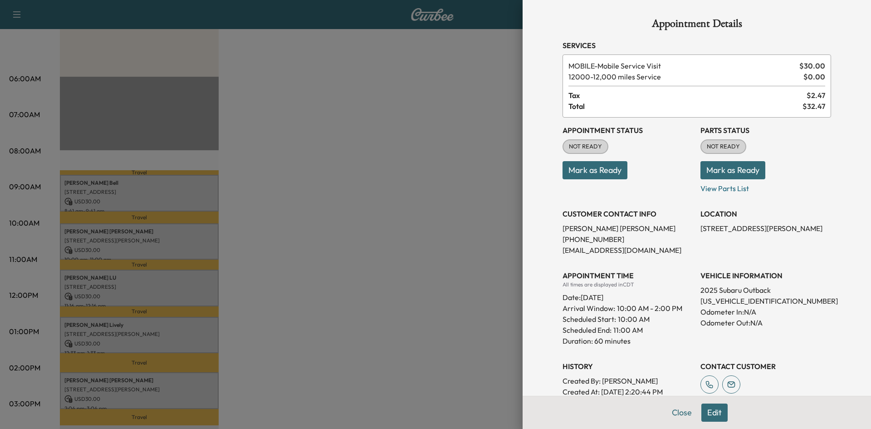
click at [206, 387] on div at bounding box center [435, 214] width 871 height 429
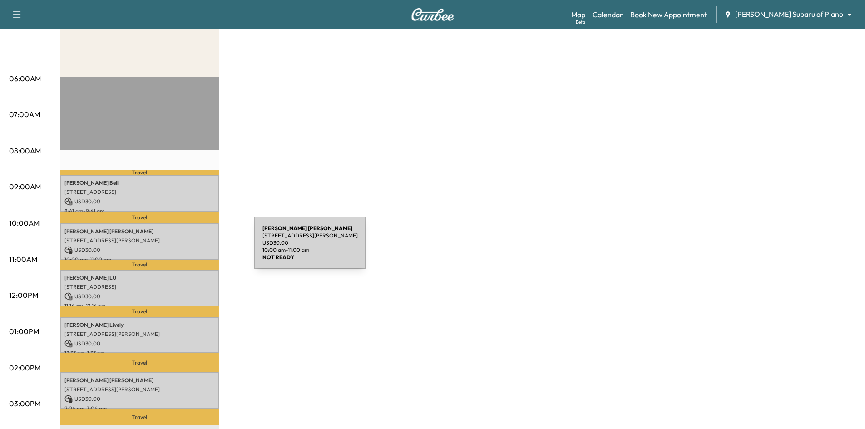
click at [178, 239] on p "[STREET_ADDRESS][PERSON_NAME]" at bounding box center [139, 240] width 150 height 7
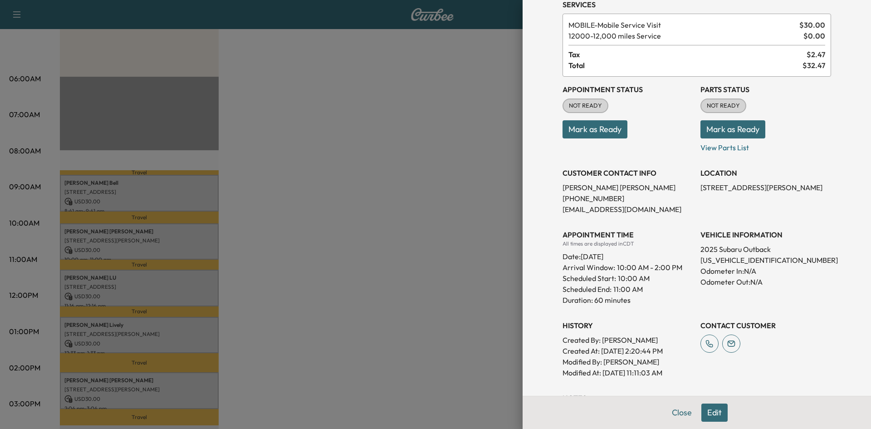
scroll to position [119, 0]
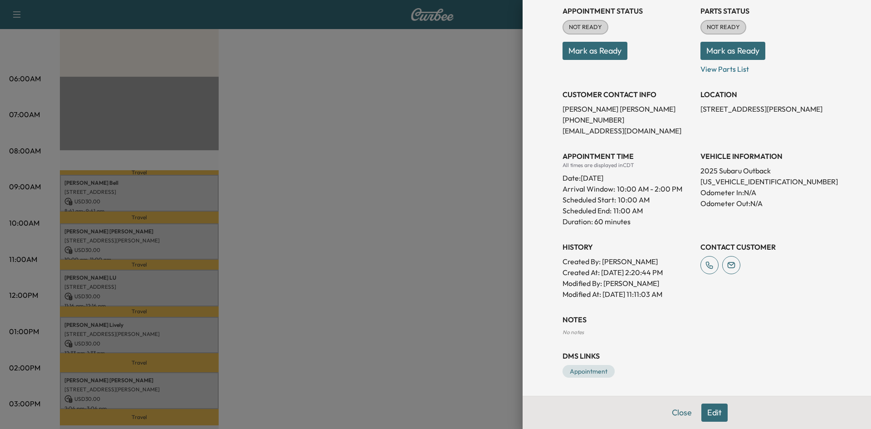
click at [351, 262] on div at bounding box center [435, 214] width 871 height 429
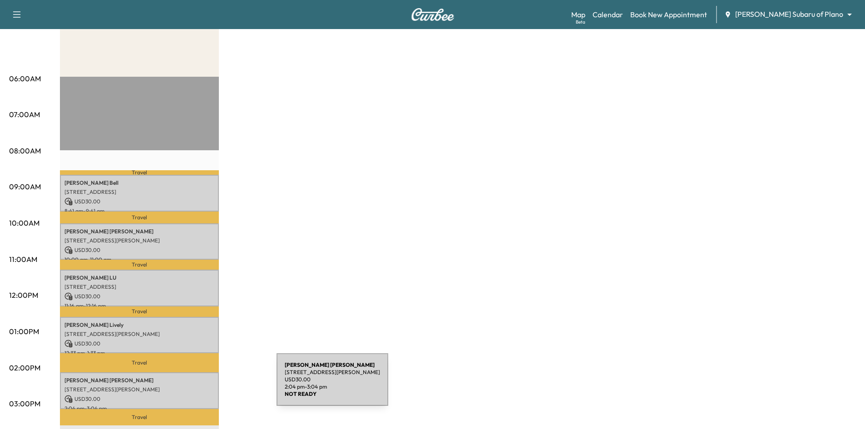
click at [206, 386] on p "[STREET_ADDRESS][PERSON_NAME]" at bounding box center [139, 389] width 150 height 7
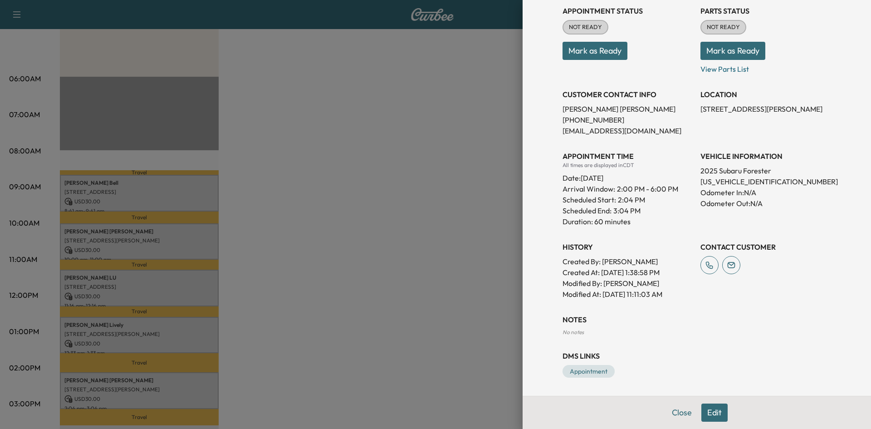
click at [312, 193] on div at bounding box center [435, 214] width 871 height 429
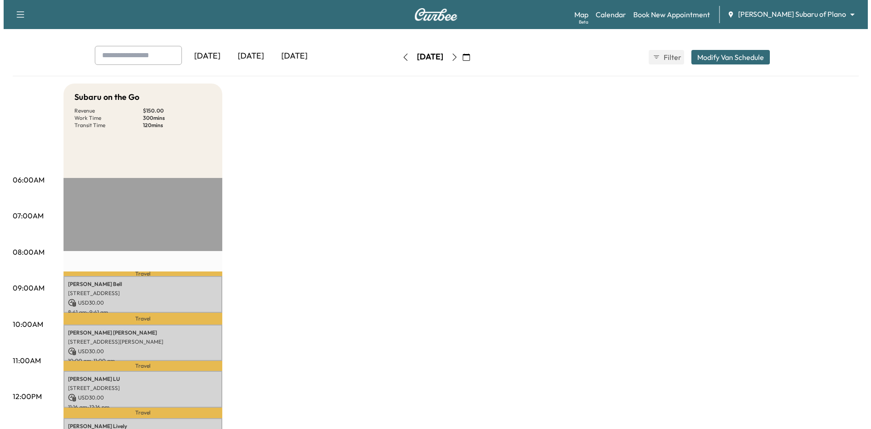
scroll to position [0, 0]
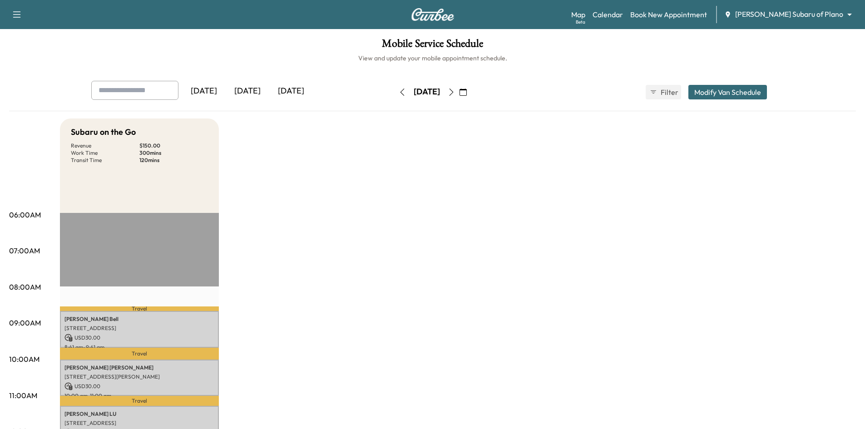
click at [292, 90] on div "[DATE]" at bounding box center [291, 91] width 44 height 21
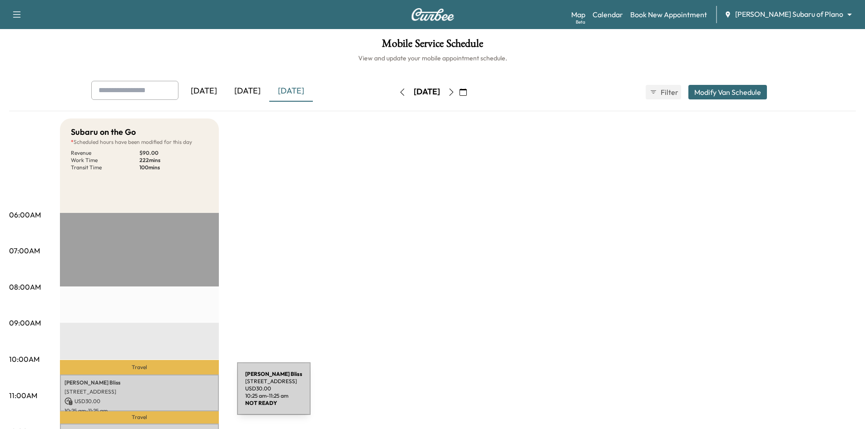
click at [169, 394] on div "[PERSON_NAME] [STREET_ADDRESS] USD 30.00 10:25 am - 11:25 am" at bounding box center [139, 392] width 159 height 37
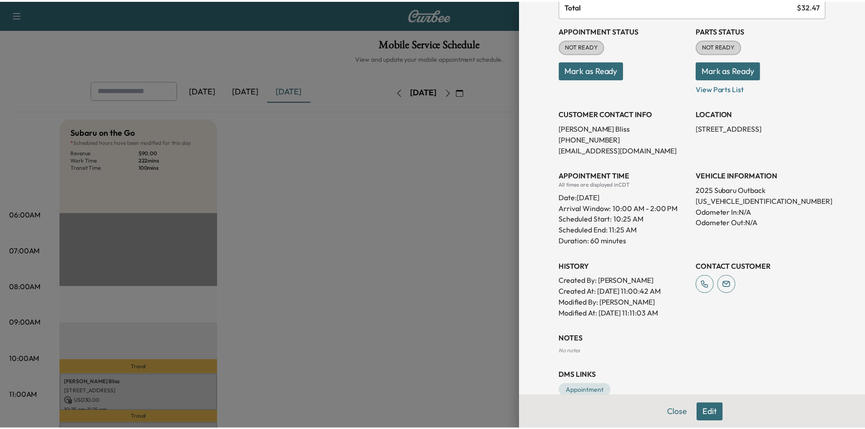
scroll to position [119, 0]
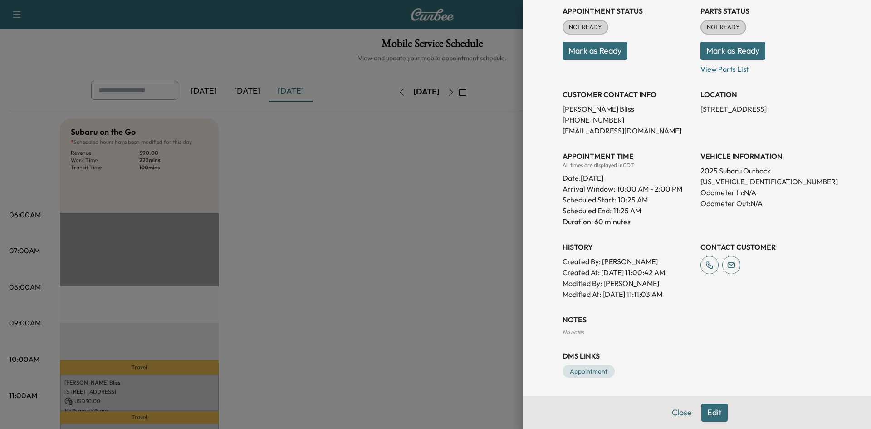
click at [430, 249] on div at bounding box center [435, 214] width 871 height 429
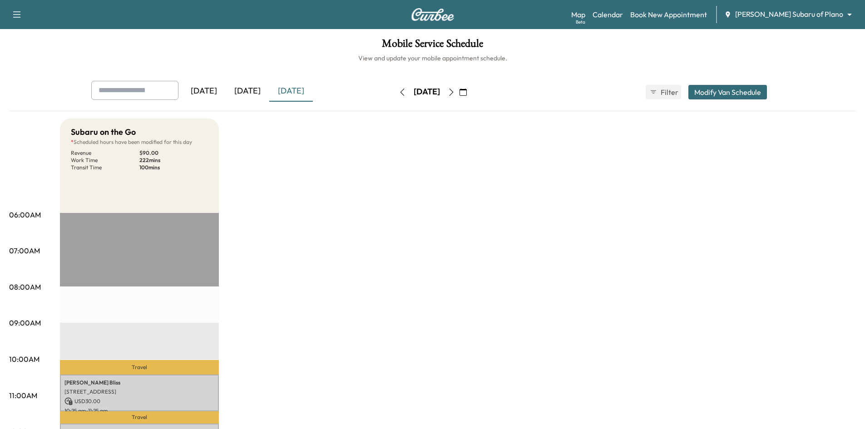
click at [455, 94] on icon "button" at bounding box center [450, 91] width 7 height 7
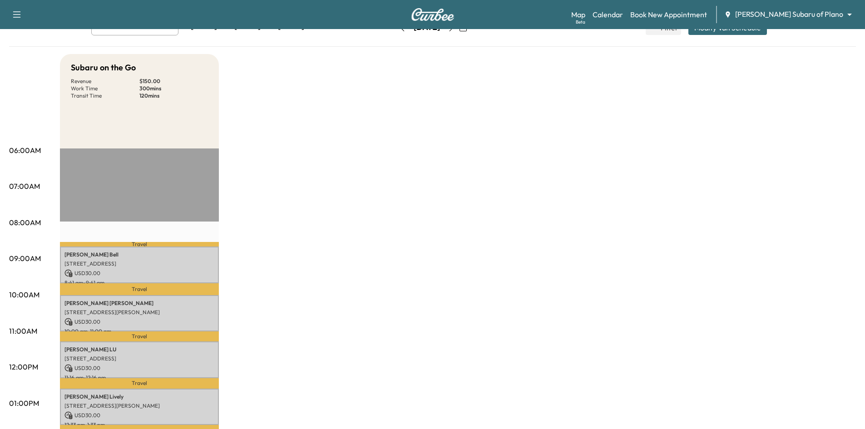
scroll to position [272, 0]
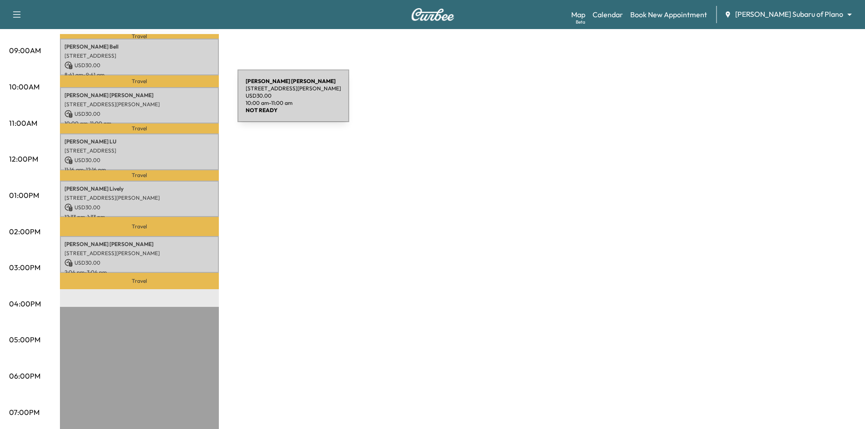
click at [169, 102] on p "[STREET_ADDRESS][PERSON_NAME]" at bounding box center [139, 104] width 150 height 7
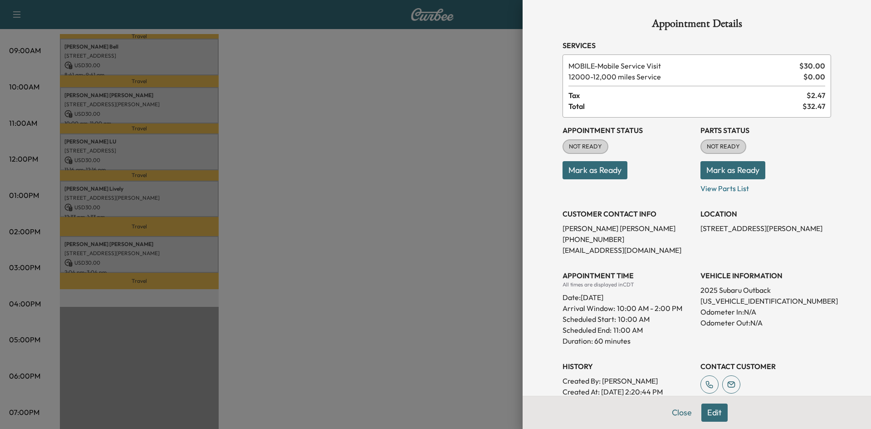
click at [186, 194] on div at bounding box center [435, 214] width 871 height 429
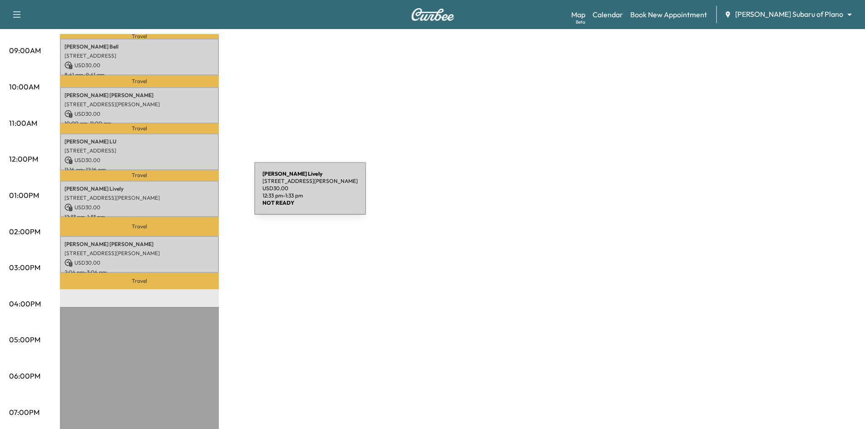
click at [187, 194] on p "[STREET_ADDRESS][PERSON_NAME]" at bounding box center [139, 197] width 150 height 7
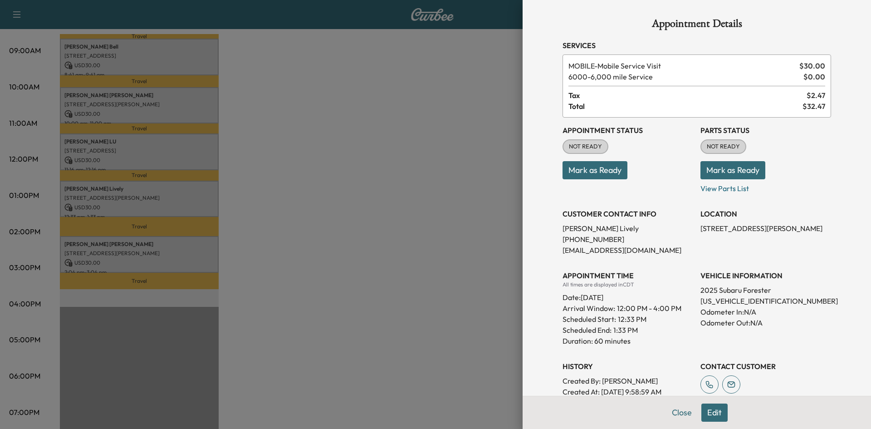
click at [187, 155] on div at bounding box center [435, 214] width 871 height 429
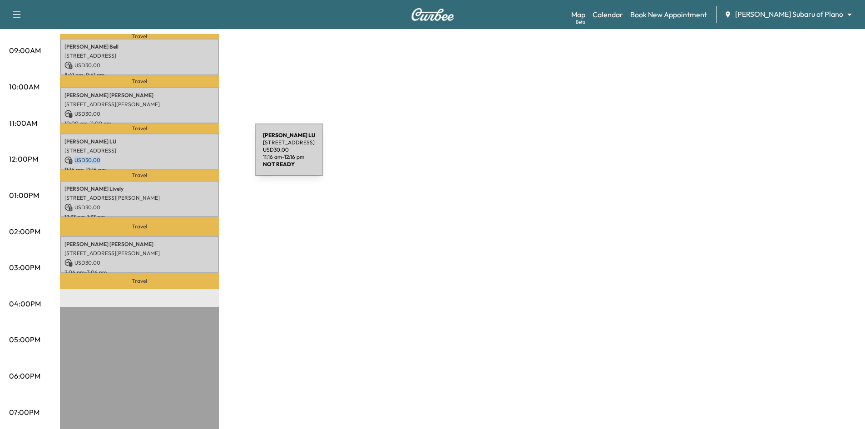
click at [187, 156] on p "USD 30.00" at bounding box center [139, 160] width 150 height 8
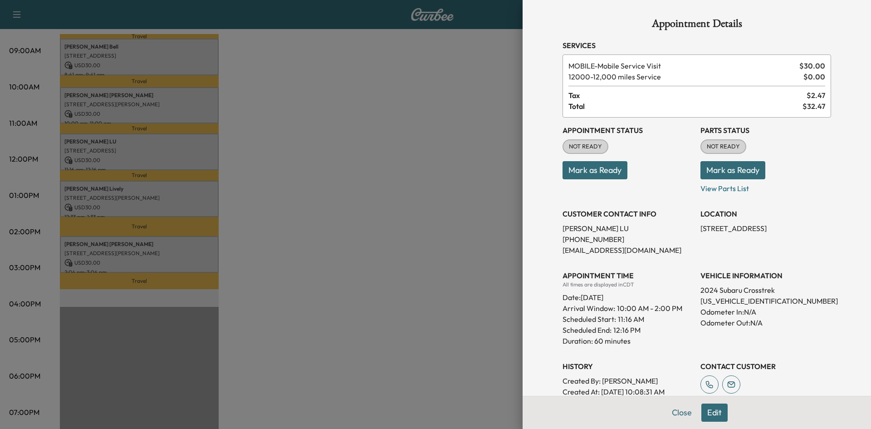
click at [259, 170] on div at bounding box center [435, 214] width 871 height 429
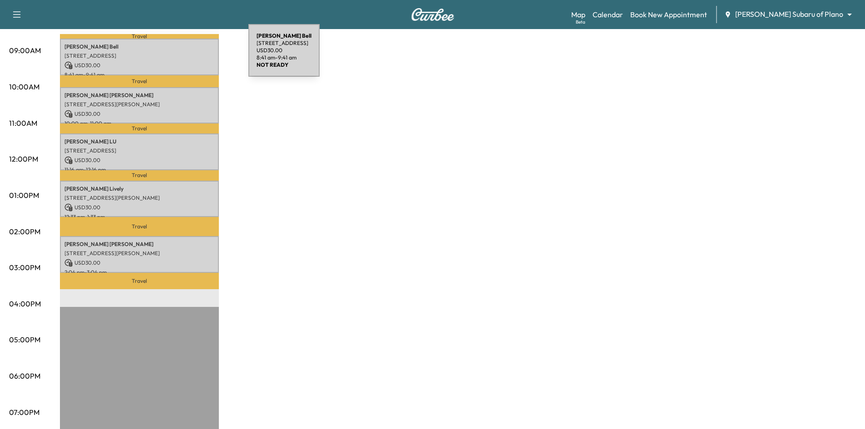
click at [180, 56] on p "[STREET_ADDRESS]" at bounding box center [139, 55] width 150 height 7
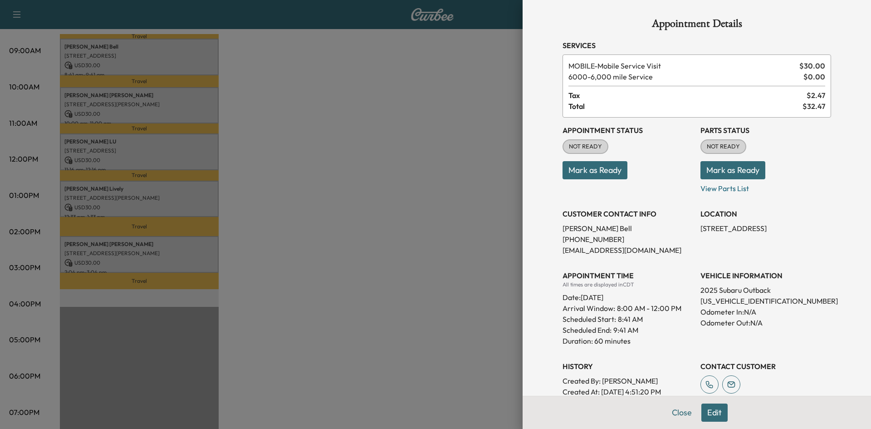
click at [292, 108] on div at bounding box center [435, 214] width 871 height 429
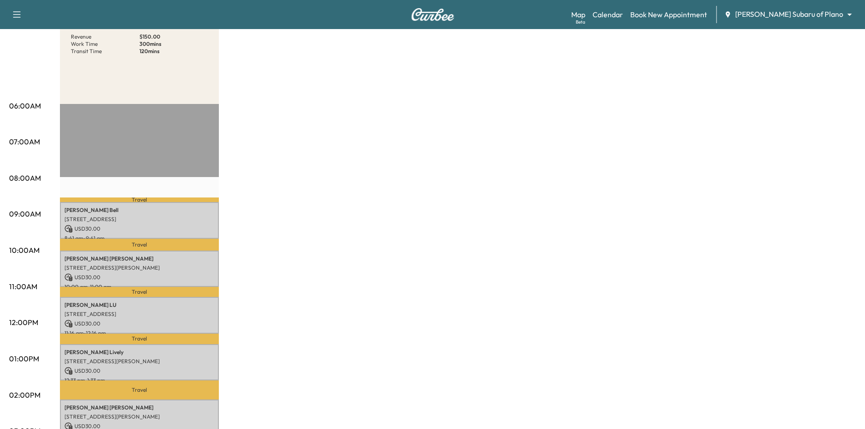
scroll to position [45, 0]
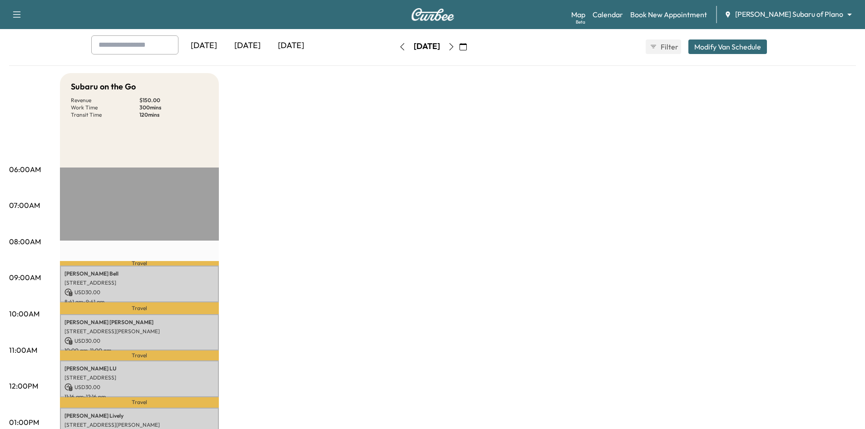
click at [295, 47] on div "[DATE]" at bounding box center [291, 45] width 44 height 21
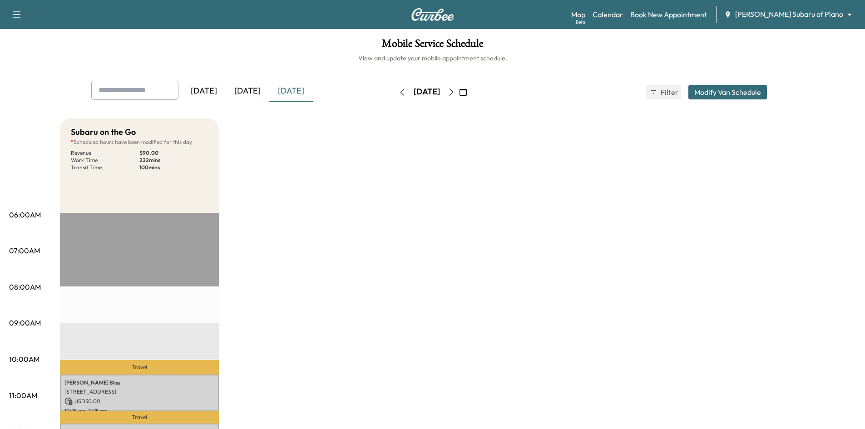
click at [455, 94] on icon "button" at bounding box center [450, 91] width 7 height 7
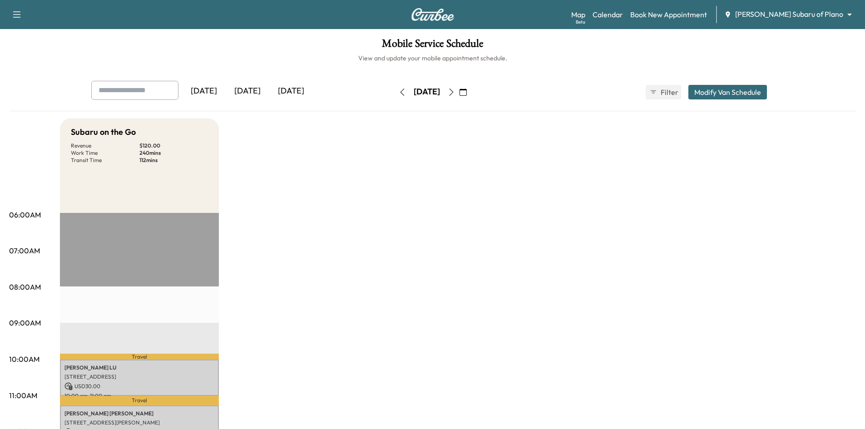
click at [398, 91] on icon "button" at bounding box center [401, 91] width 7 height 7
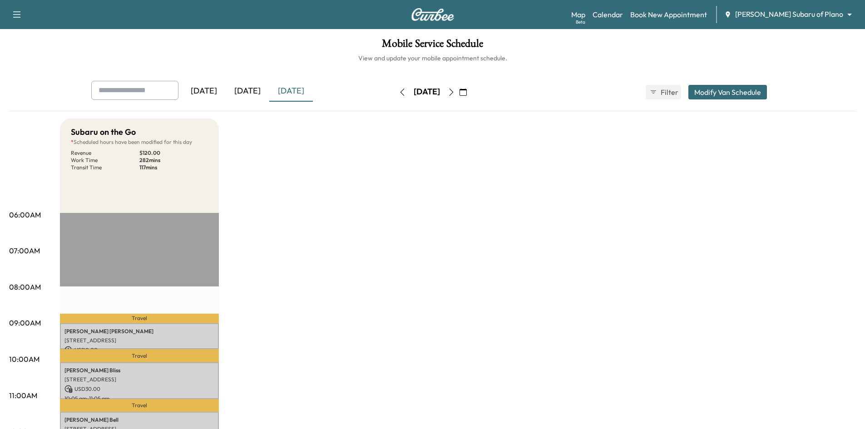
click at [455, 90] on icon "button" at bounding box center [450, 91] width 7 height 7
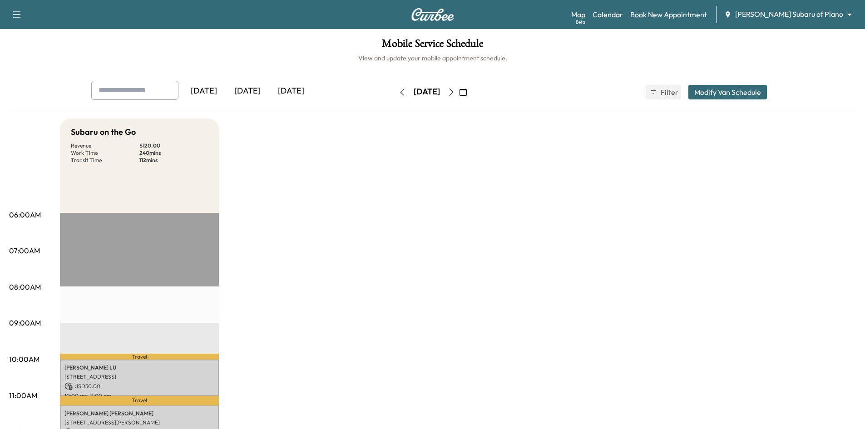
click at [292, 89] on div "[DATE]" at bounding box center [291, 91] width 44 height 21
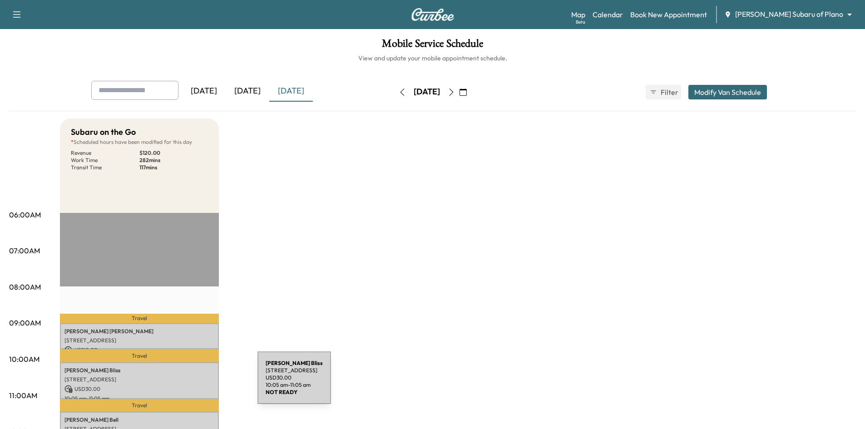
click at [189, 385] on p "USD 30.00" at bounding box center [139, 389] width 150 height 8
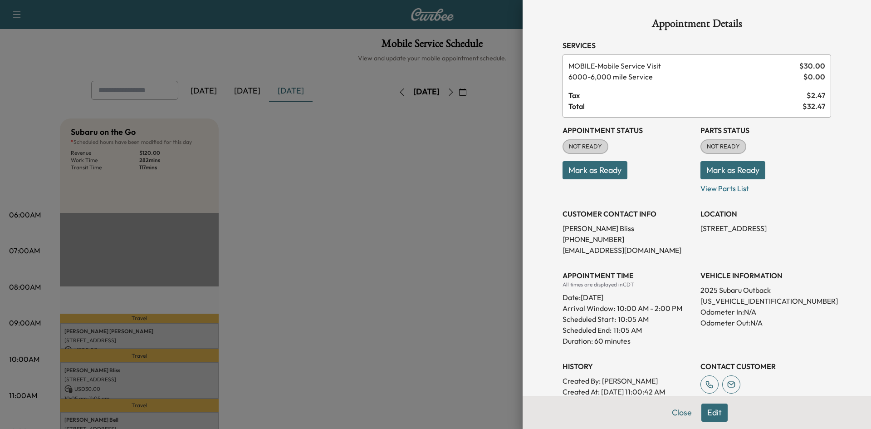
click at [442, 241] on div at bounding box center [435, 214] width 871 height 429
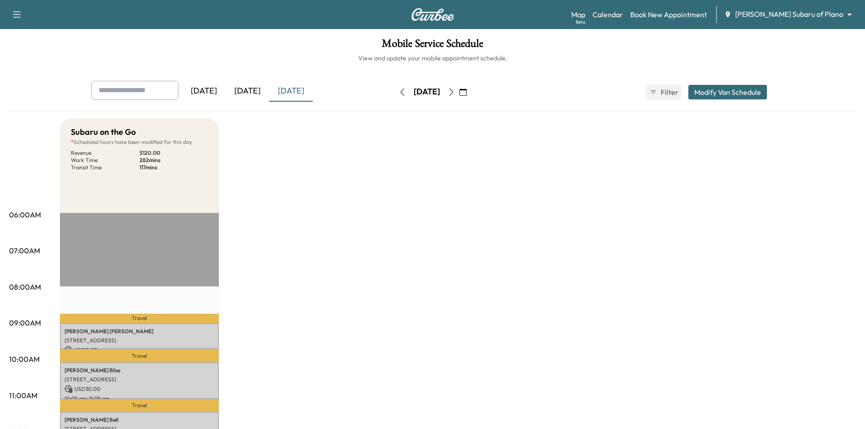
click at [455, 92] on icon "button" at bounding box center [450, 91] width 7 height 7
